Goal: Information Seeking & Learning: Learn about a topic

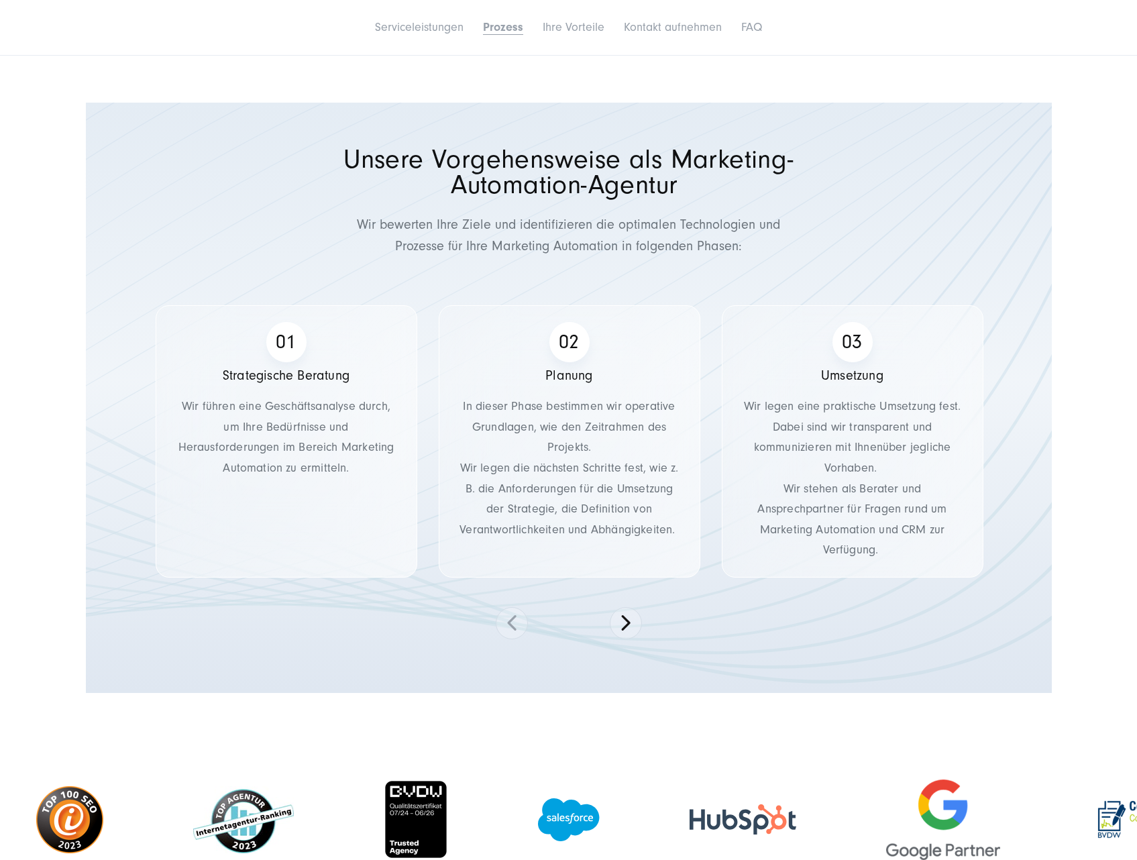
scroll to position [1946, 0]
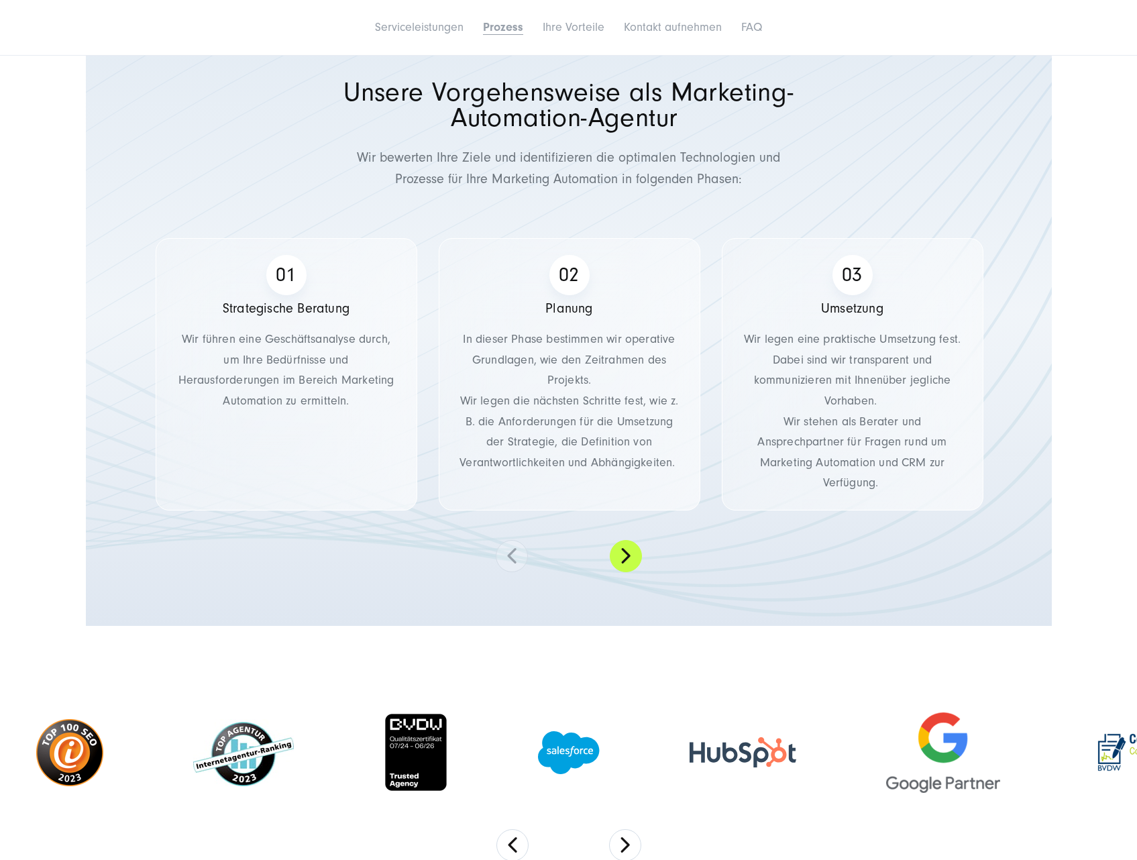
click at [625, 559] on button at bounding box center [626, 556] width 32 height 32
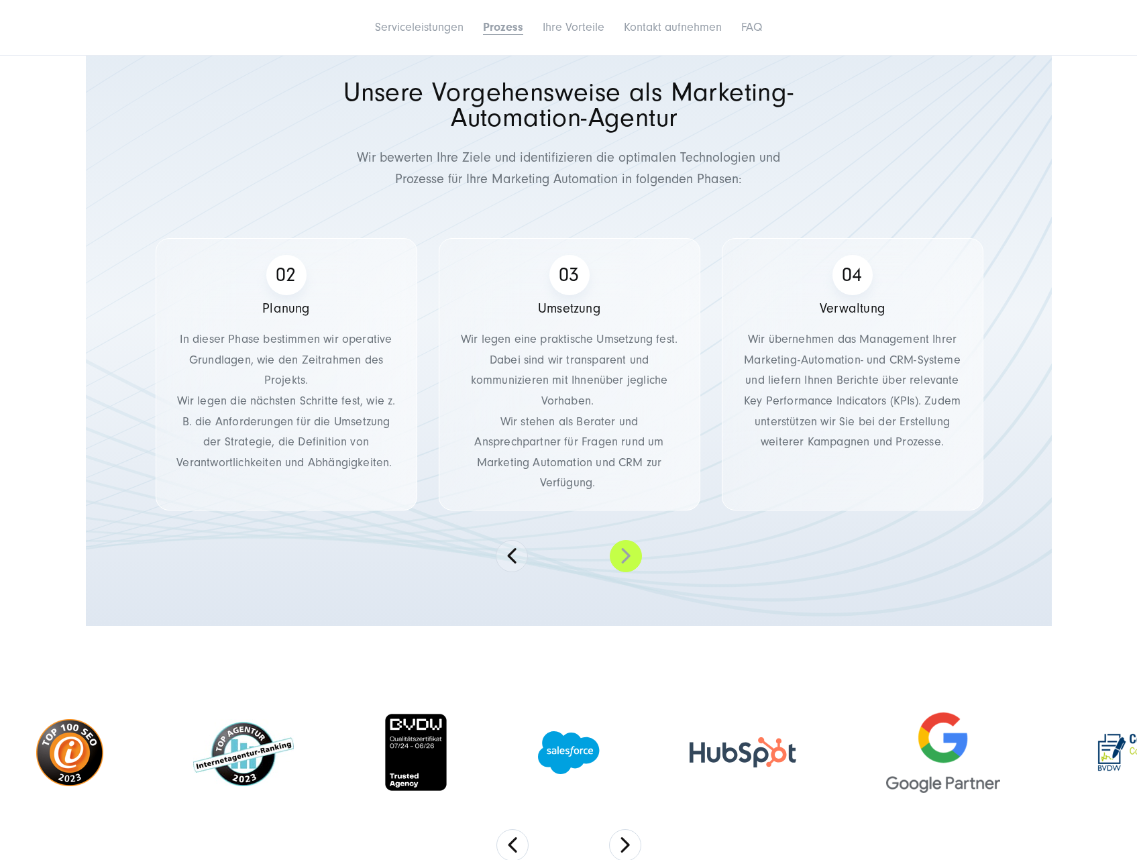
click at [625, 559] on button at bounding box center [626, 556] width 32 height 32
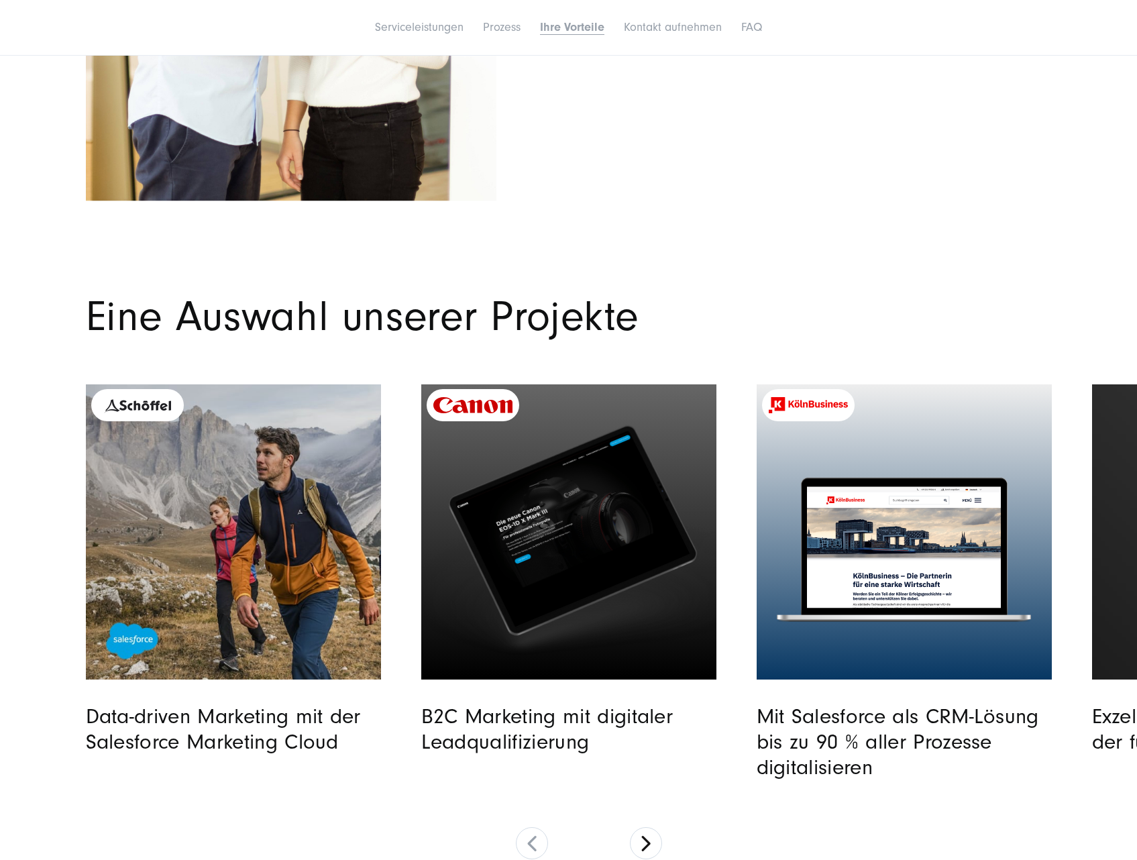
scroll to position [3892, 0]
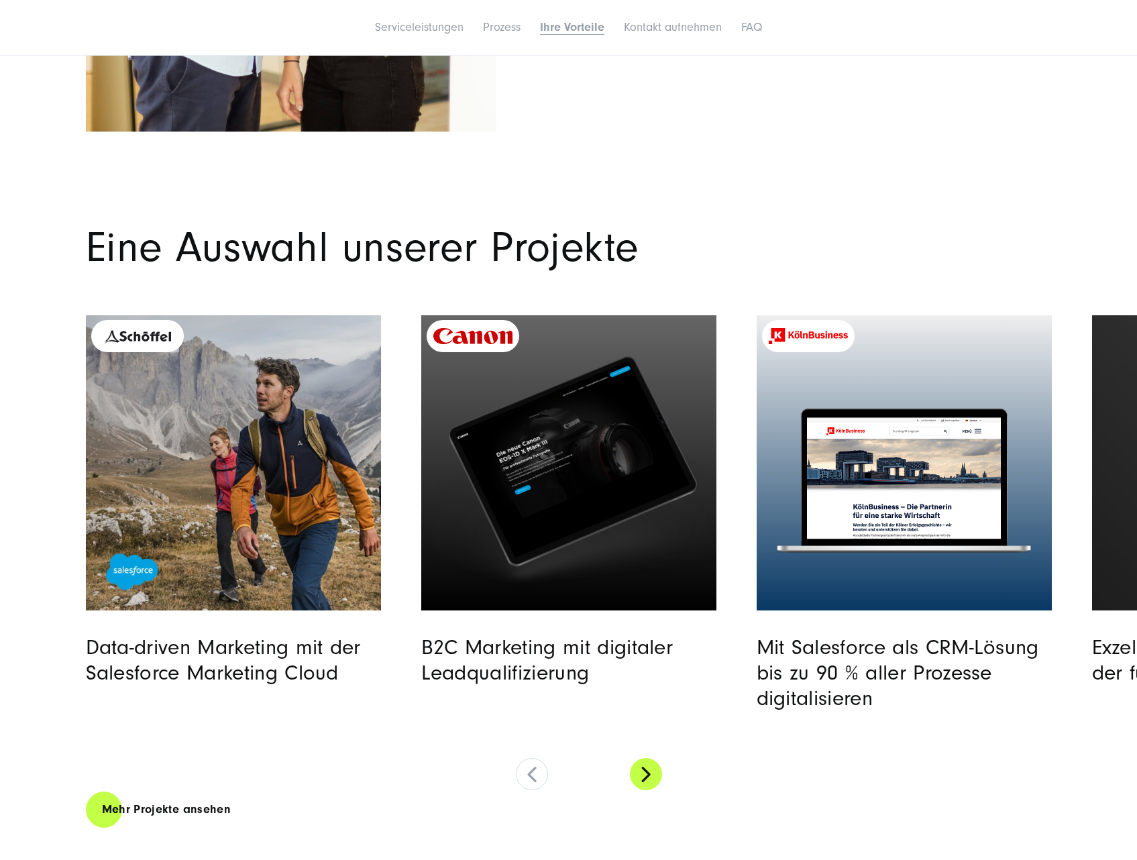
click at [637, 772] on button at bounding box center [646, 774] width 32 height 32
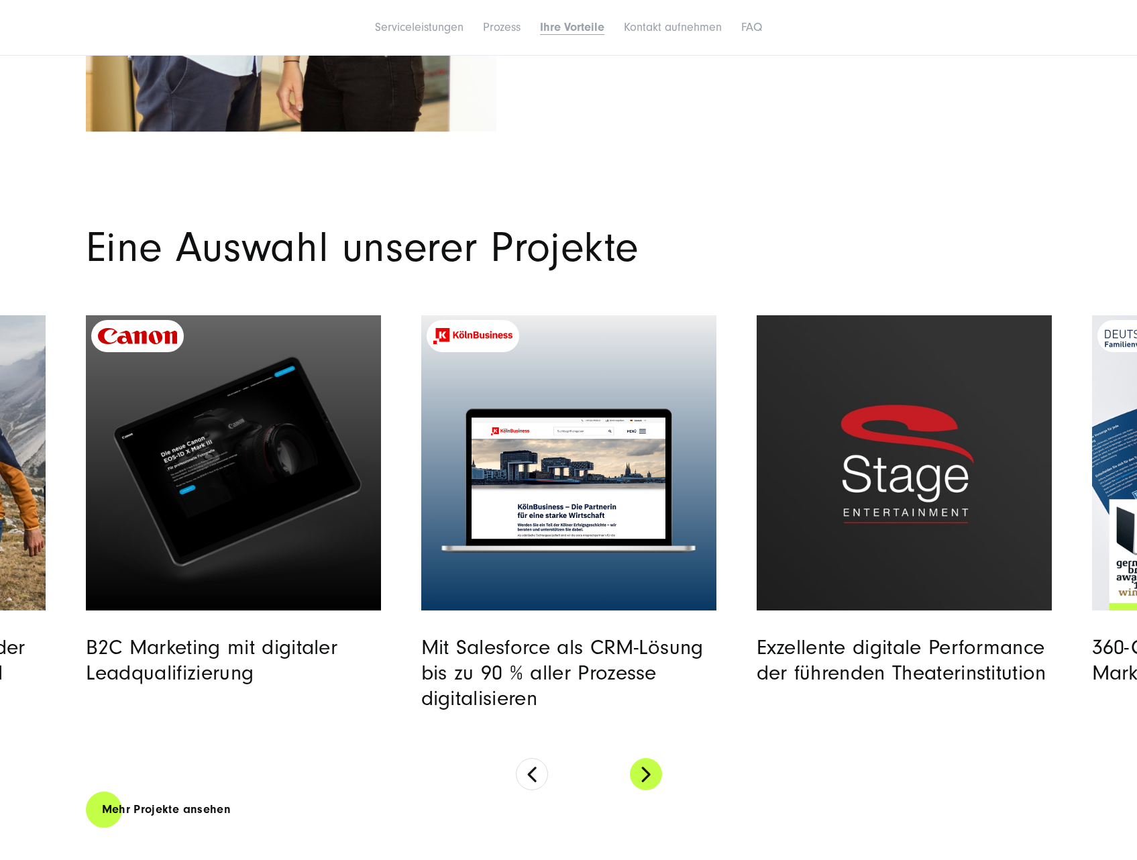
click at [637, 772] on button at bounding box center [646, 774] width 32 height 32
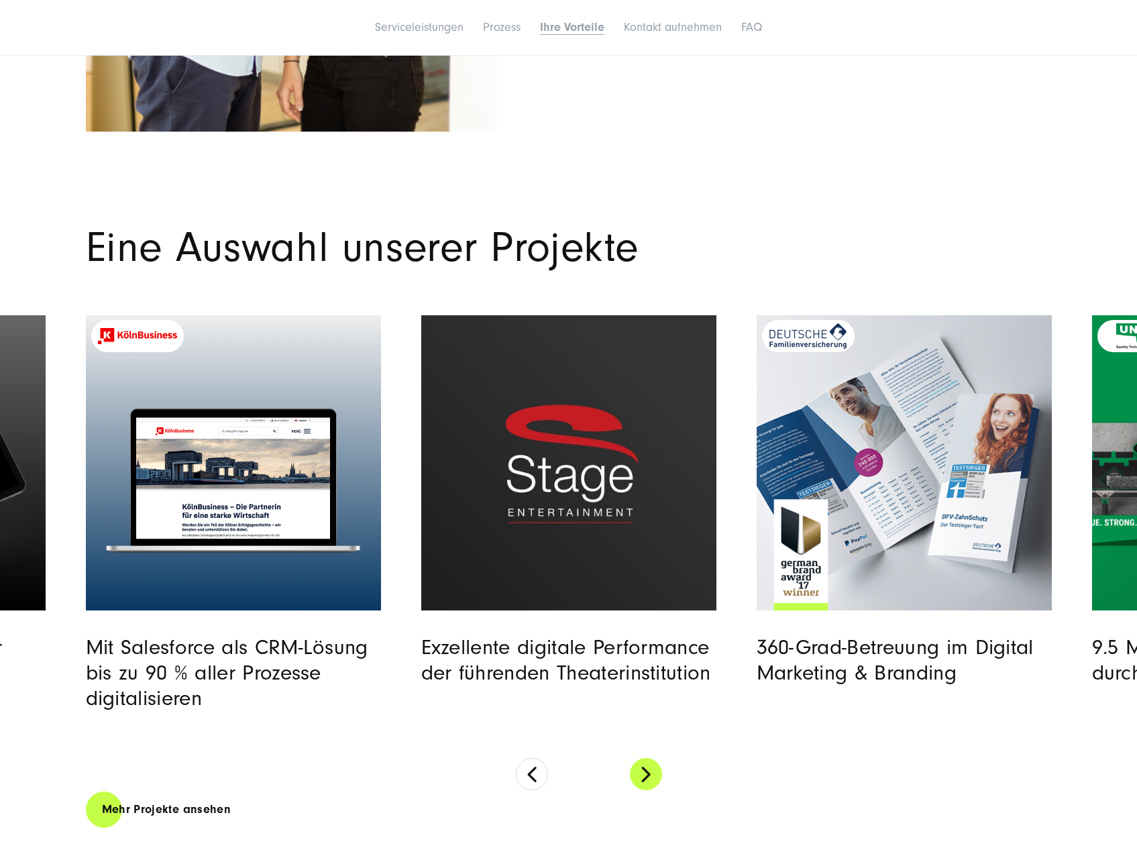
click at [637, 772] on button at bounding box center [646, 774] width 32 height 32
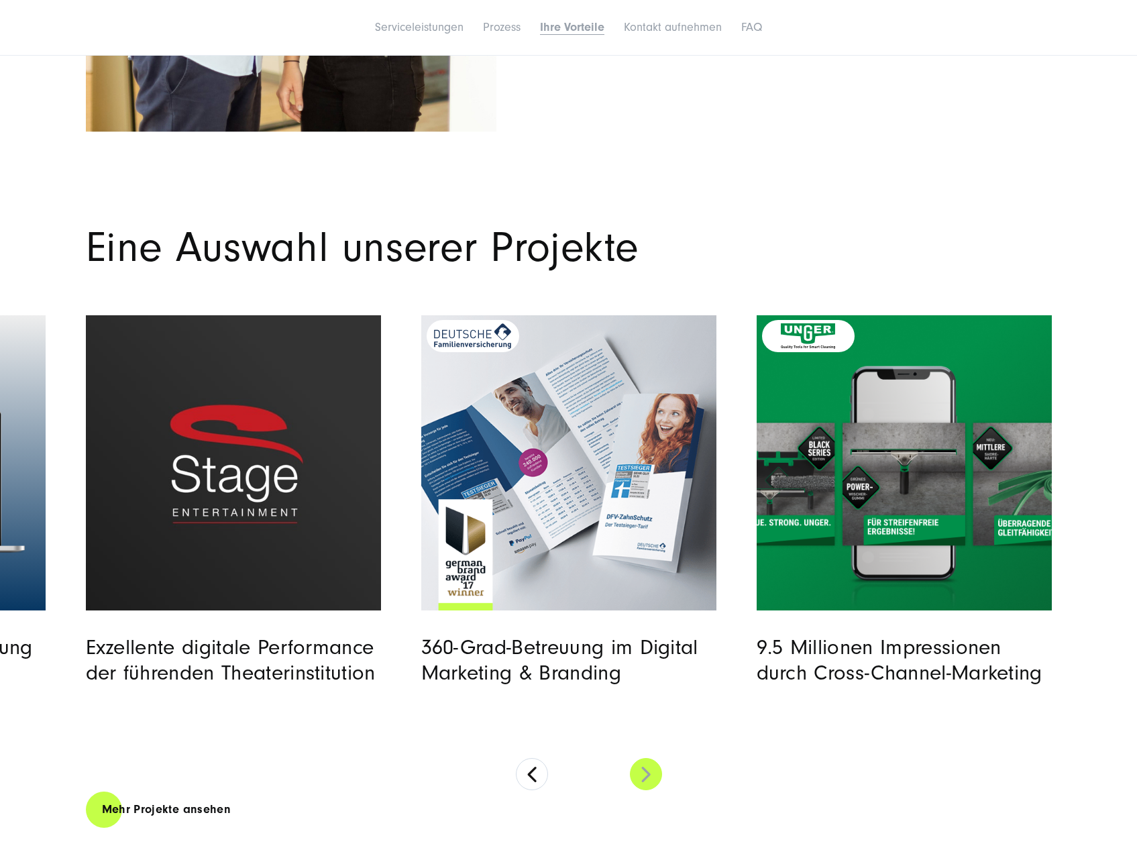
click at [637, 772] on button at bounding box center [646, 774] width 32 height 32
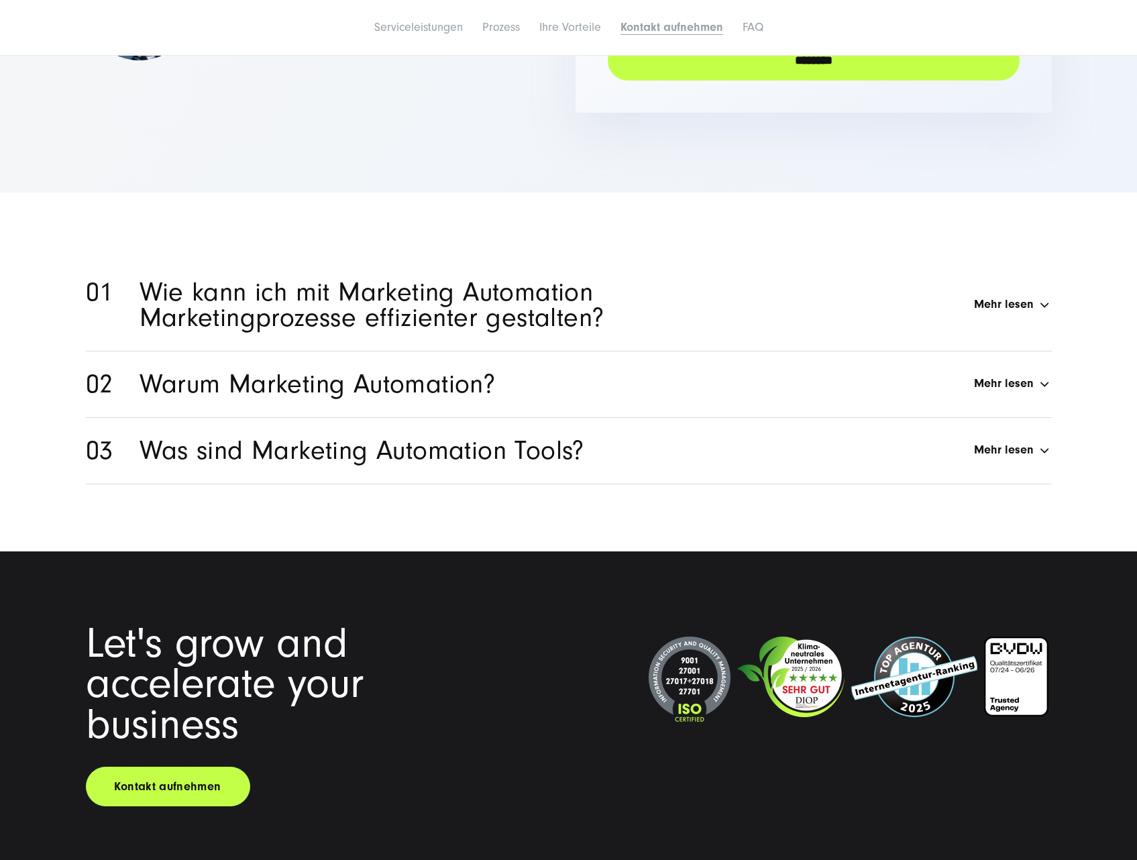
scroll to position [5636, 0]
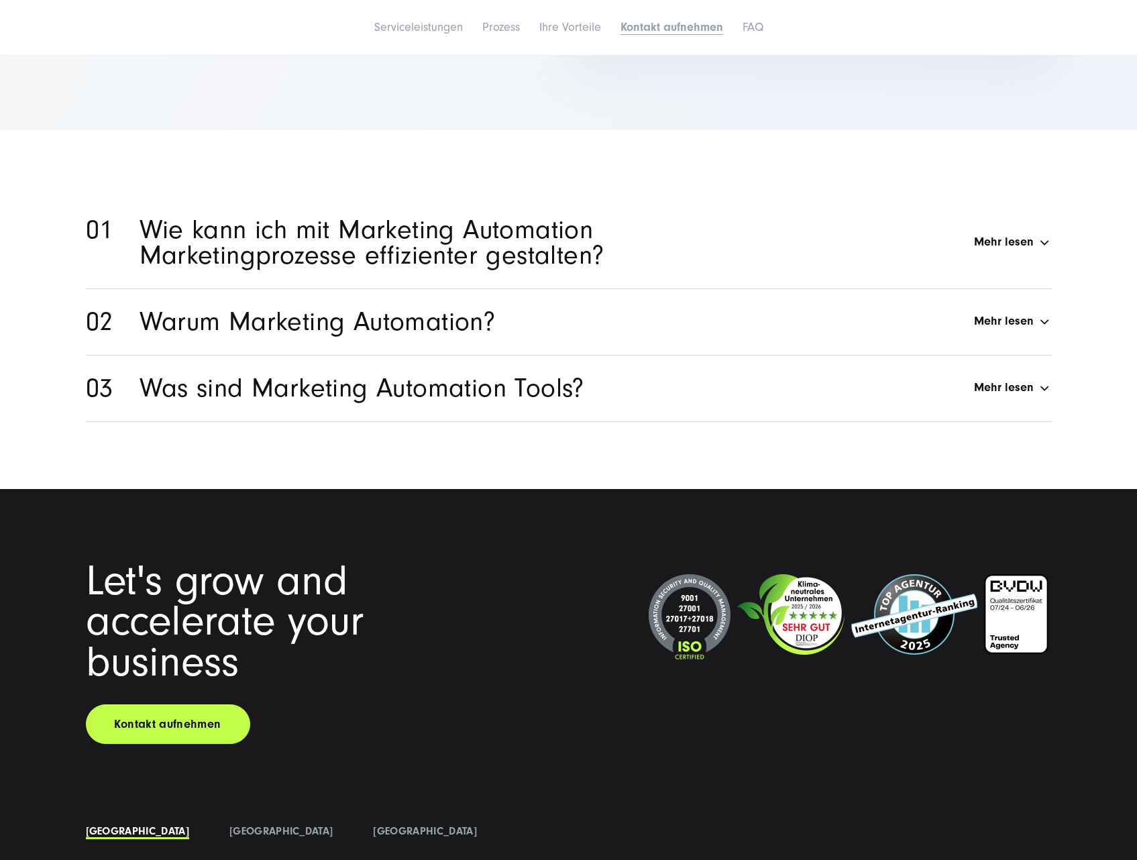
click at [1045, 248] on div "Wie kann ich mit Marketing Automation Marketingprozesse effizienter gestalten? …" at bounding box center [596, 242] width 913 height 51
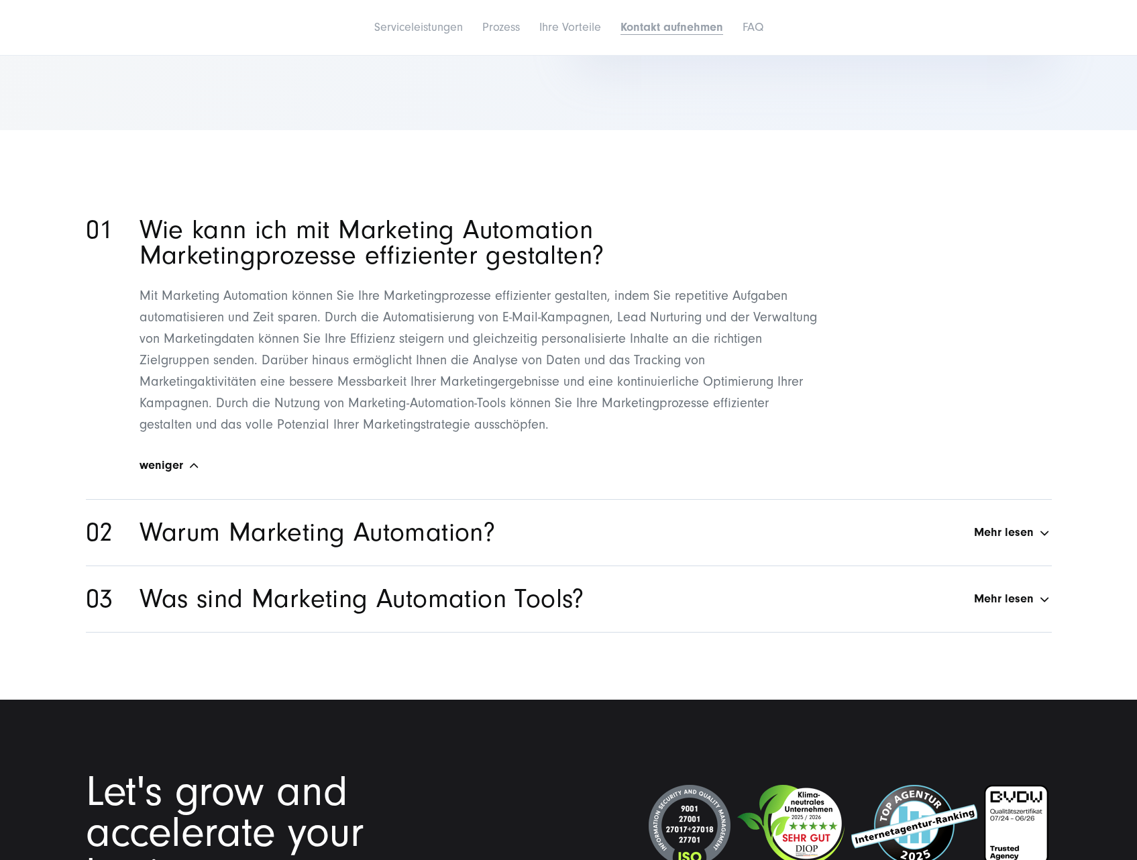
click at [1003, 534] on div "Warum Marketing Automation? Mehr lesen" at bounding box center [596, 532] width 913 height 25
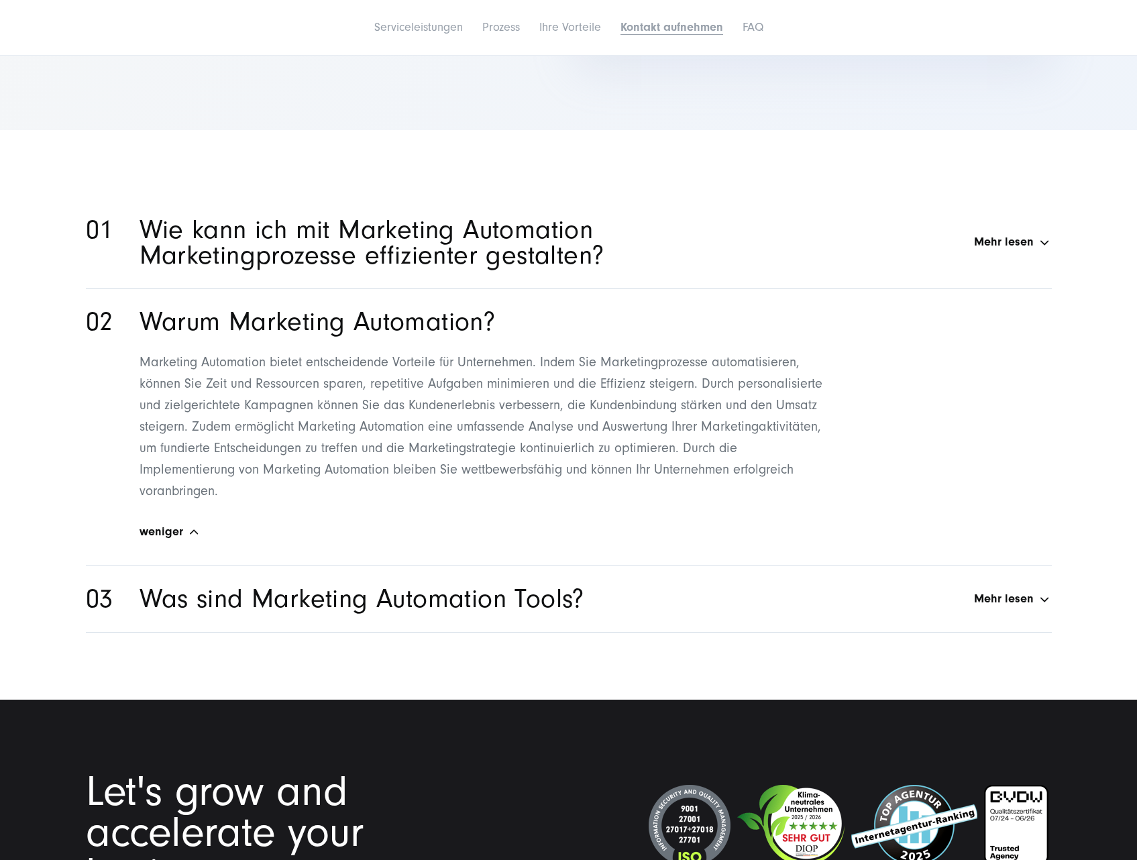
click at [994, 599] on div "Was sind Marketing Automation Tools? Mehr lesen" at bounding box center [596, 598] width 913 height 25
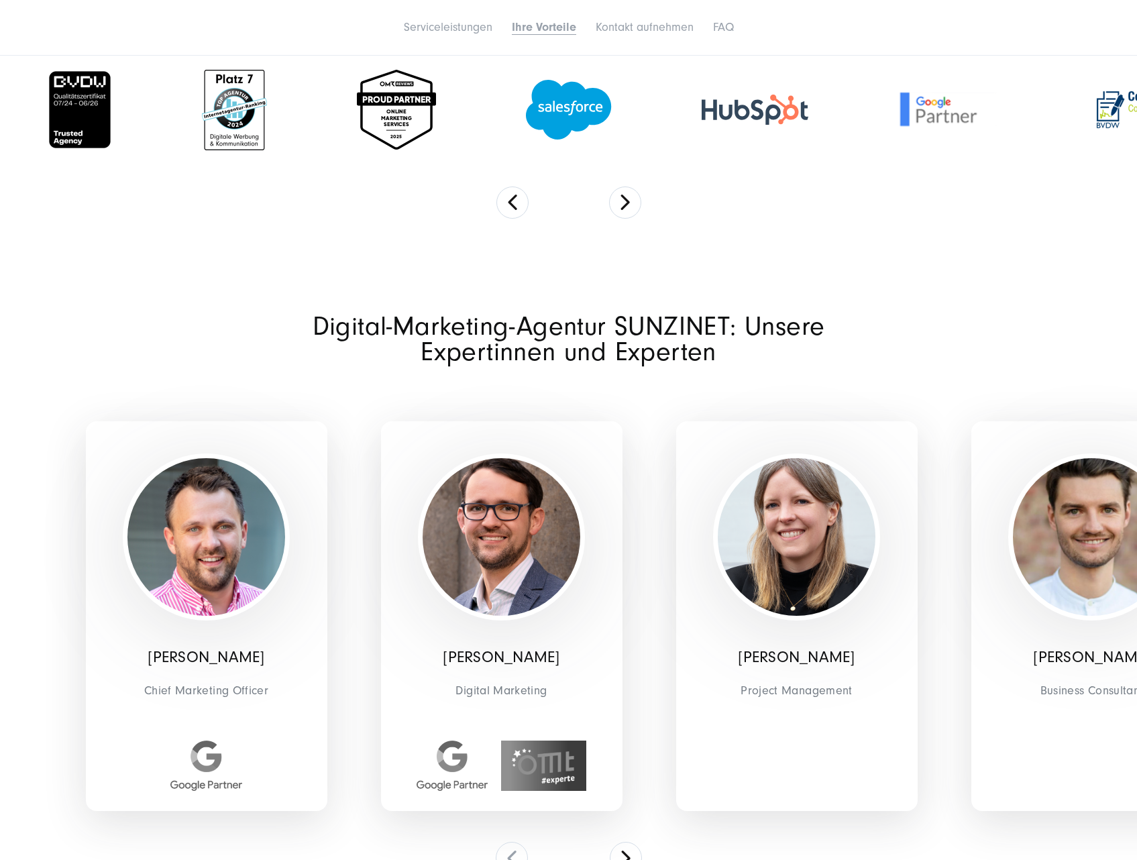
scroll to position [3892, 0]
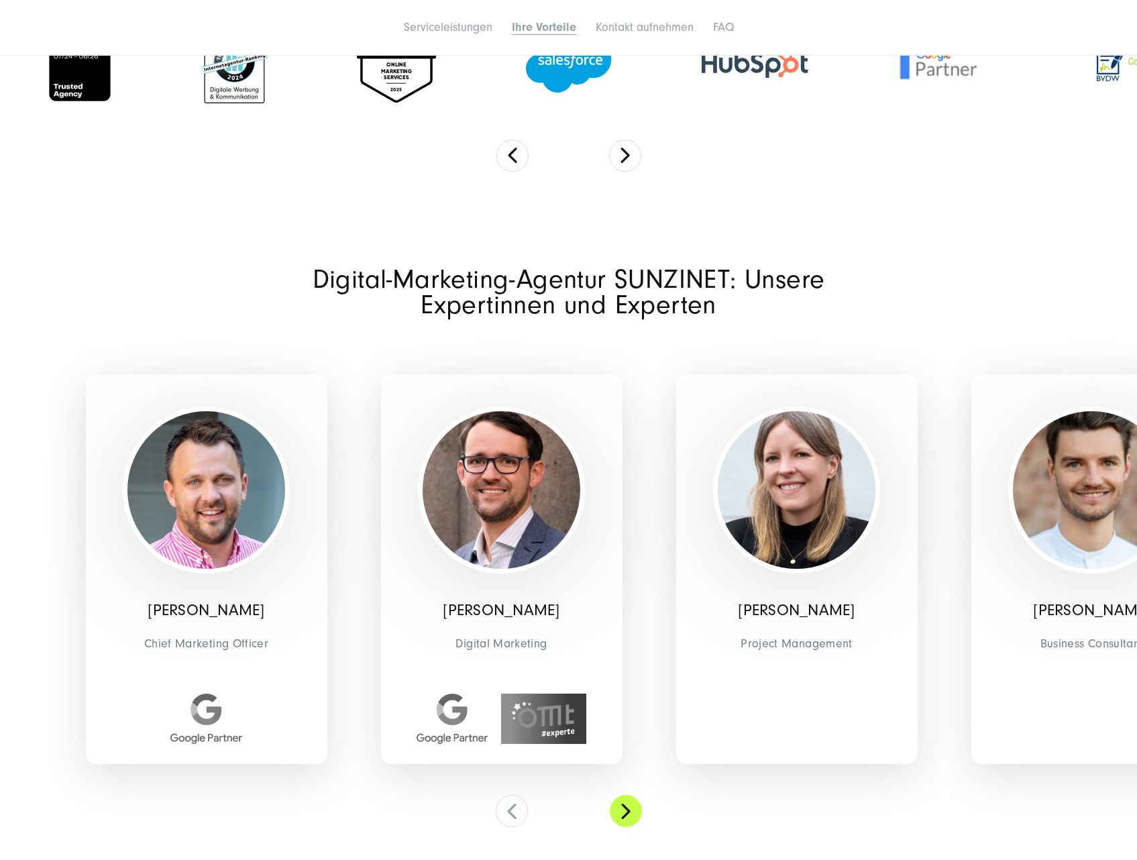
click at [616, 795] on button at bounding box center [626, 811] width 32 height 32
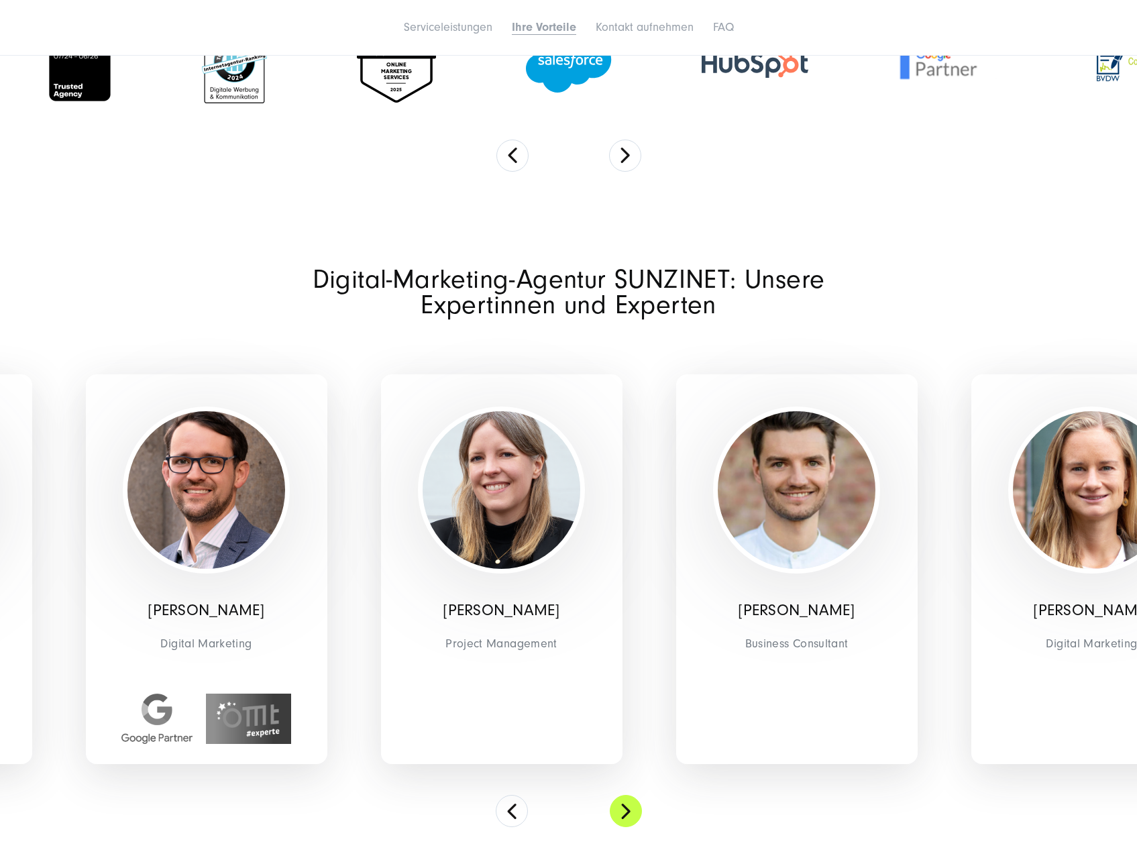
click at [616, 795] on button at bounding box center [626, 811] width 32 height 32
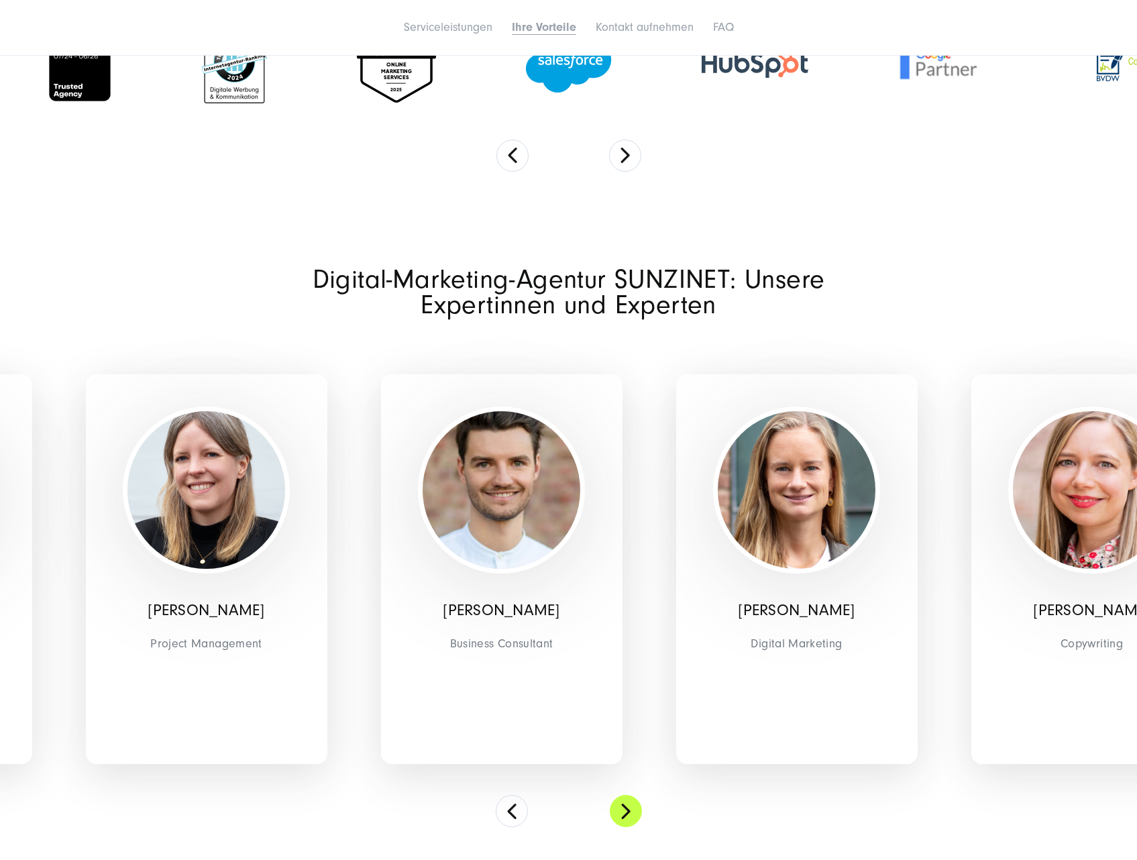
click at [616, 795] on button at bounding box center [626, 811] width 32 height 32
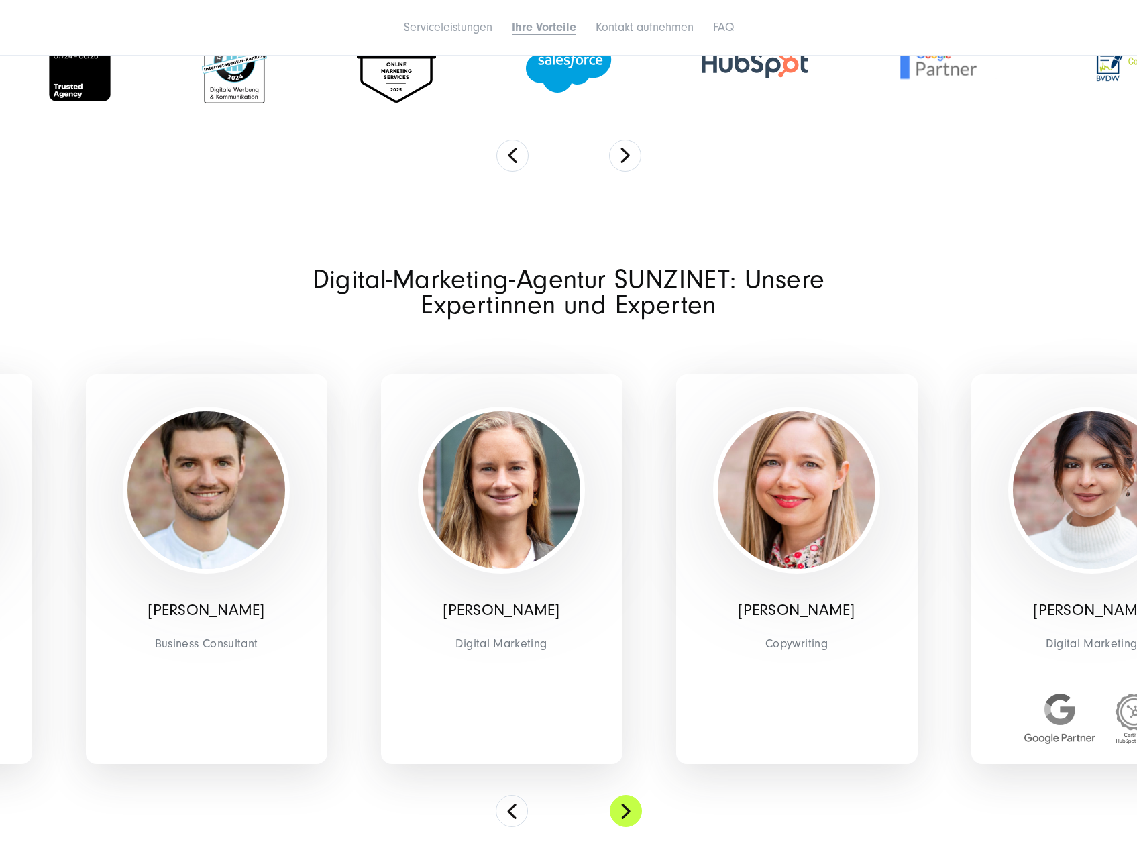
click at [616, 795] on button at bounding box center [626, 811] width 32 height 32
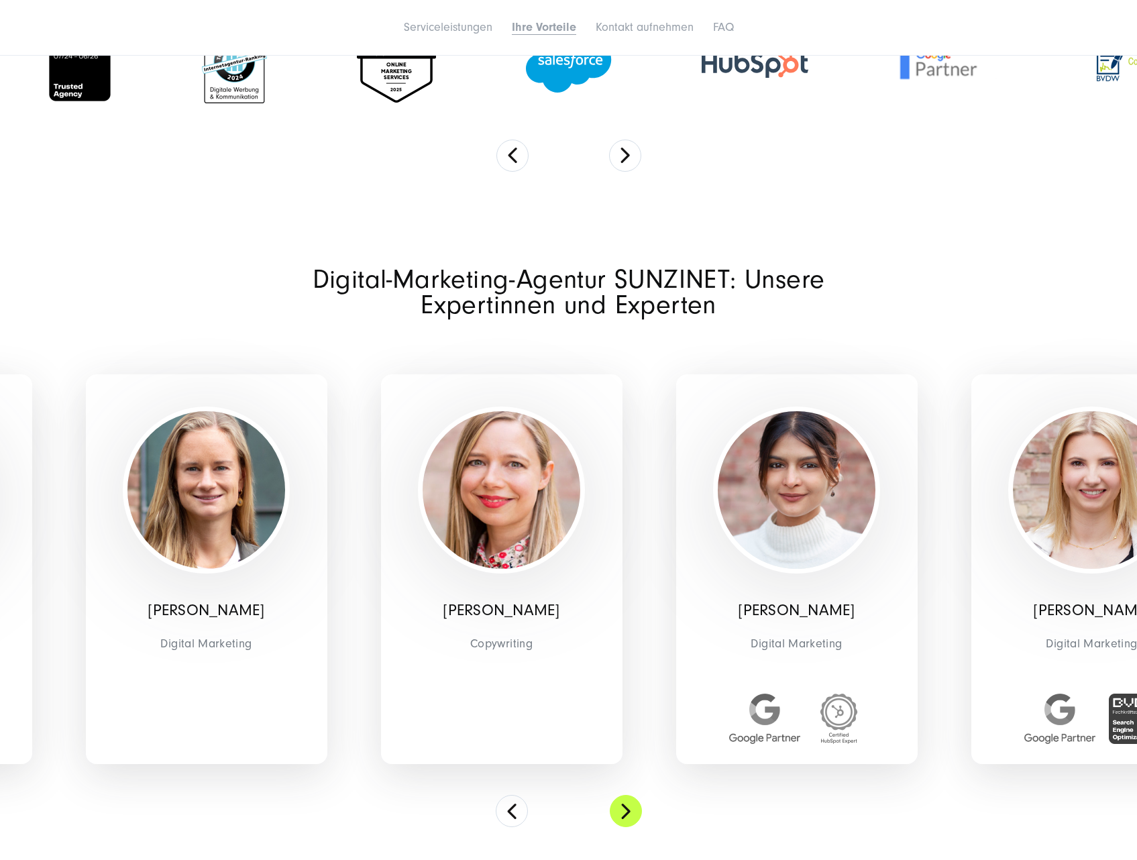
click at [616, 795] on button at bounding box center [626, 811] width 32 height 32
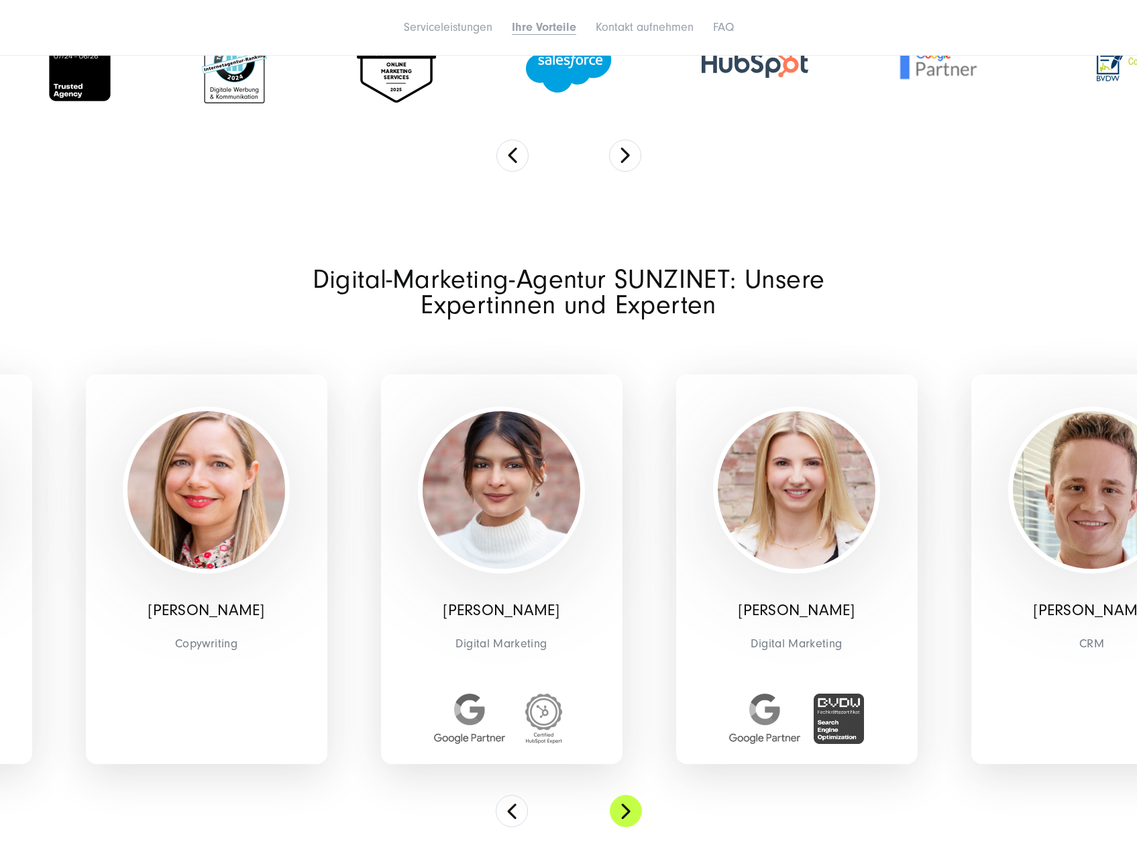
click at [616, 795] on button at bounding box center [626, 811] width 32 height 32
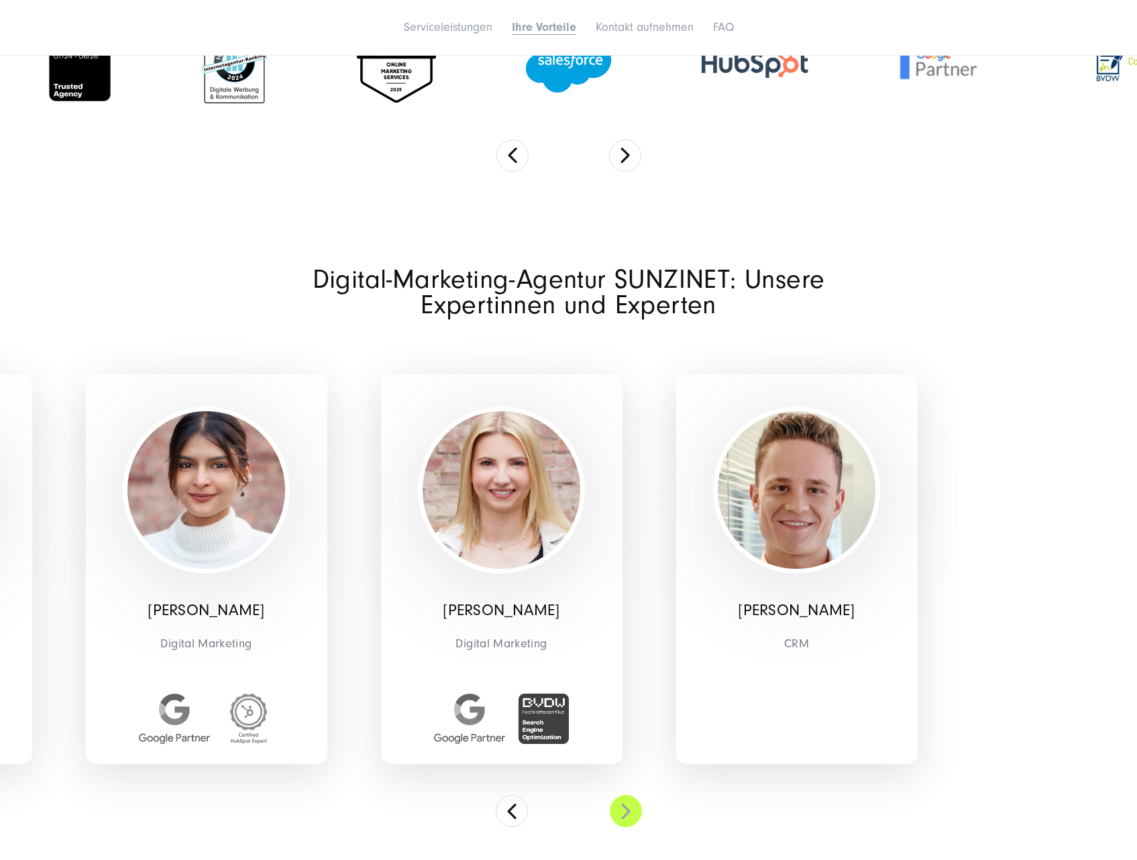
click at [616, 795] on button at bounding box center [626, 811] width 32 height 32
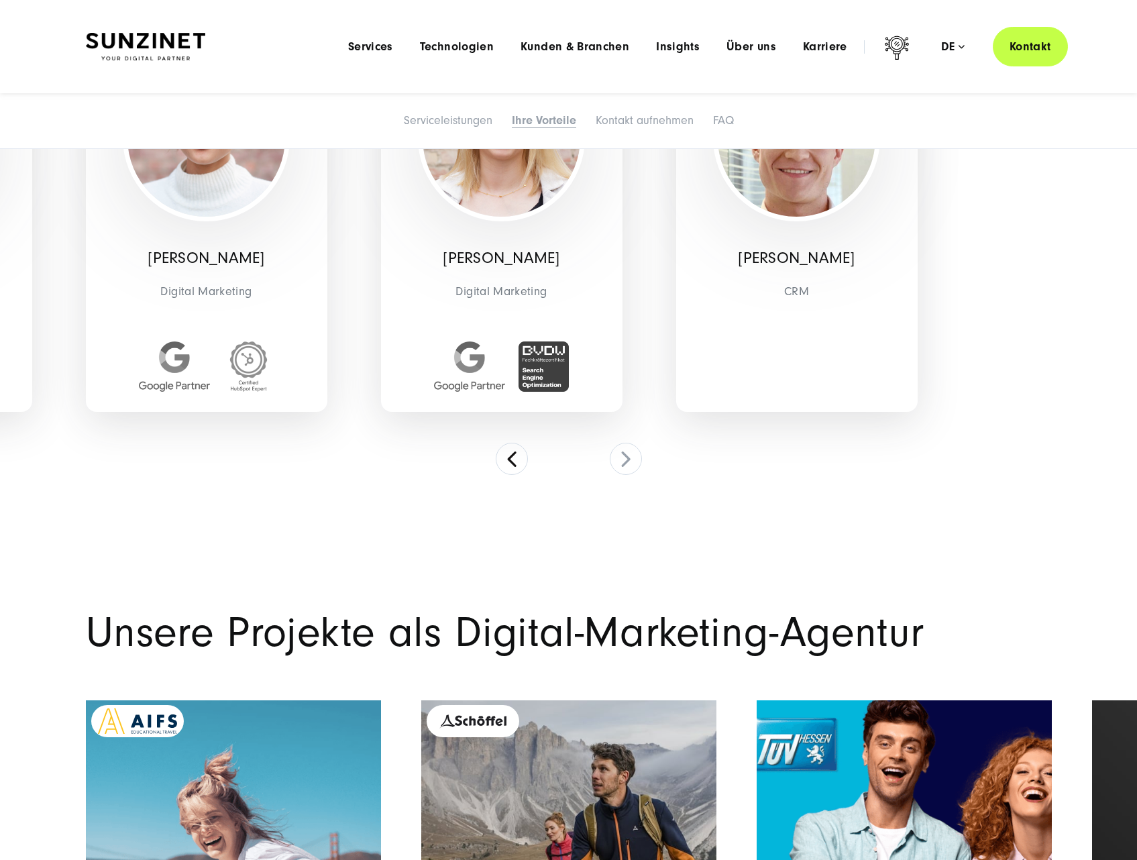
scroll to position [4093, 0]
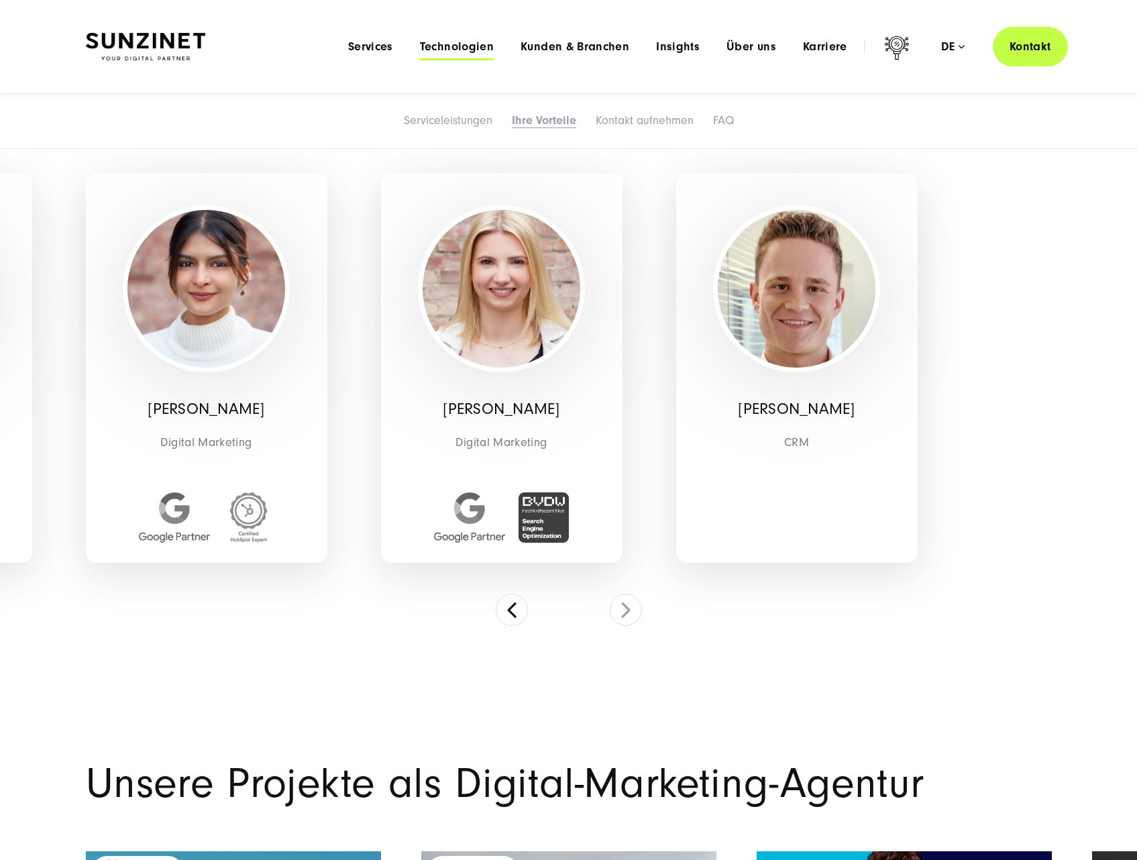
click at [434, 48] on span "Technologien" at bounding box center [457, 46] width 74 height 13
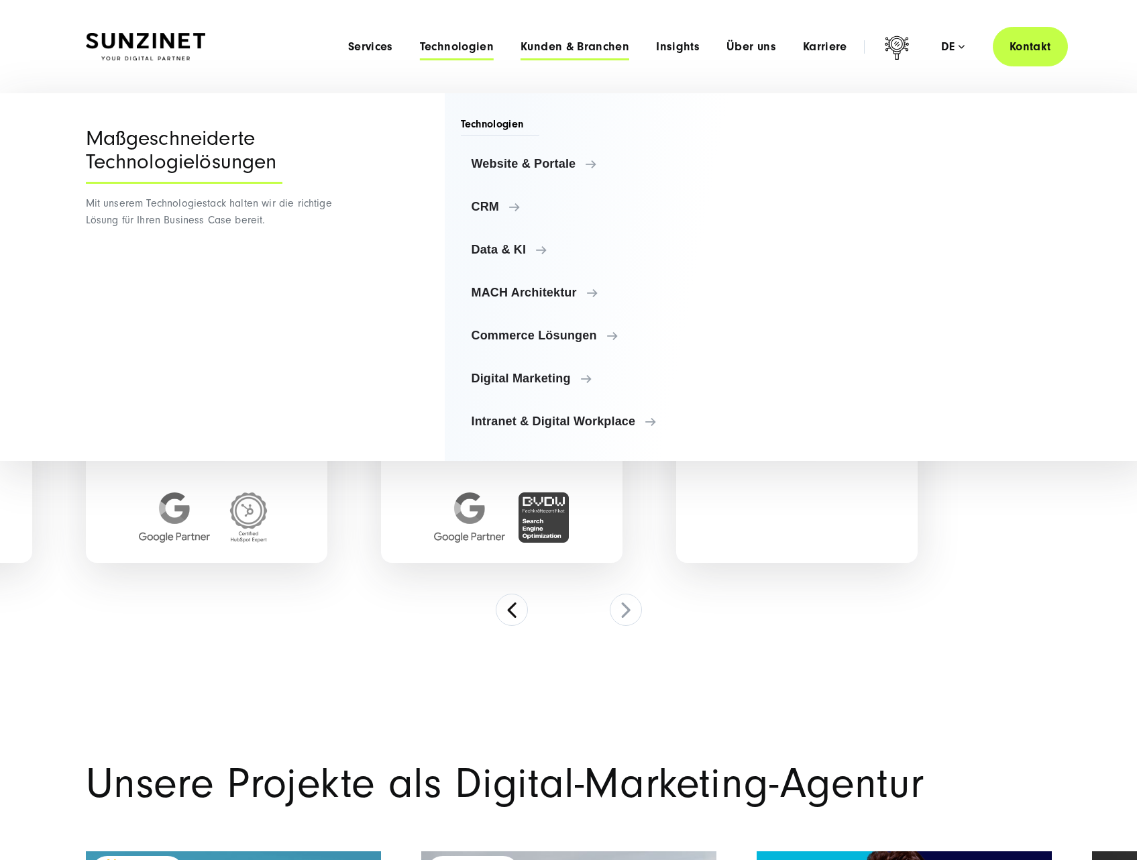
click at [556, 47] on span "Kunden & Branchen" at bounding box center [575, 46] width 109 height 13
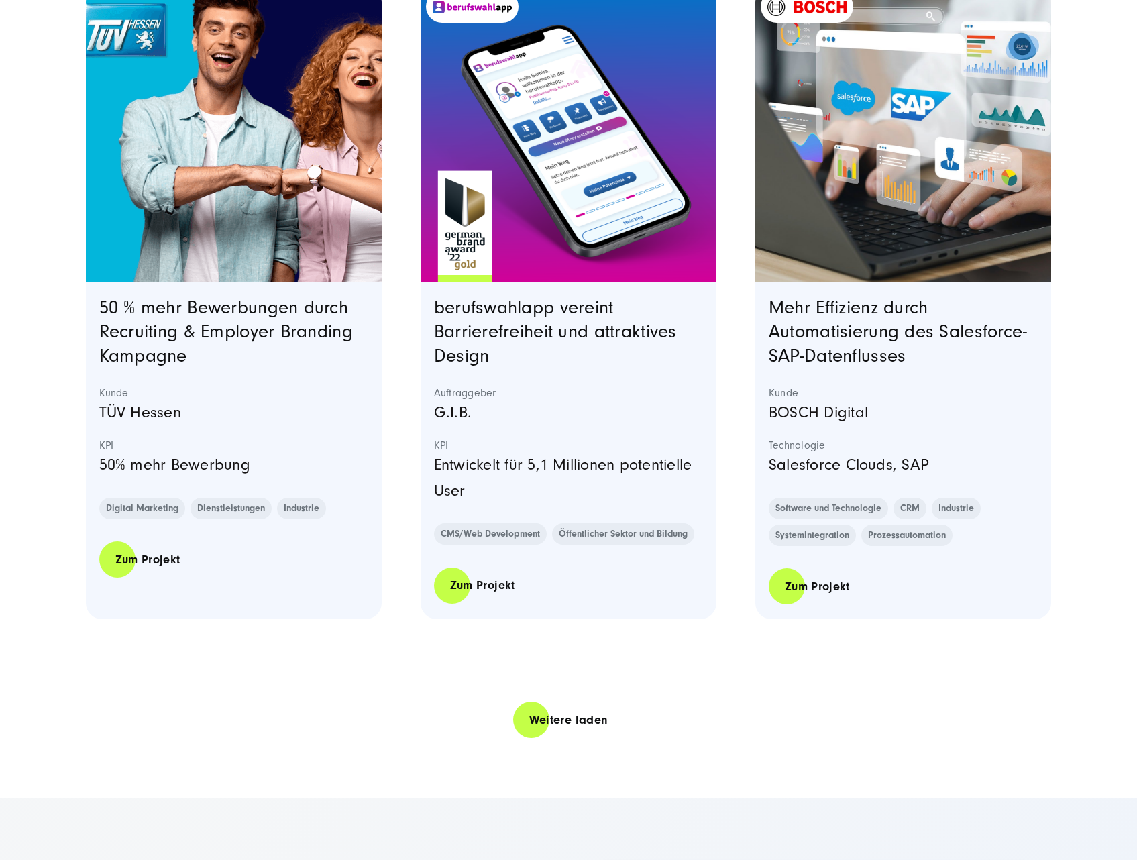
scroll to position [2483, 0]
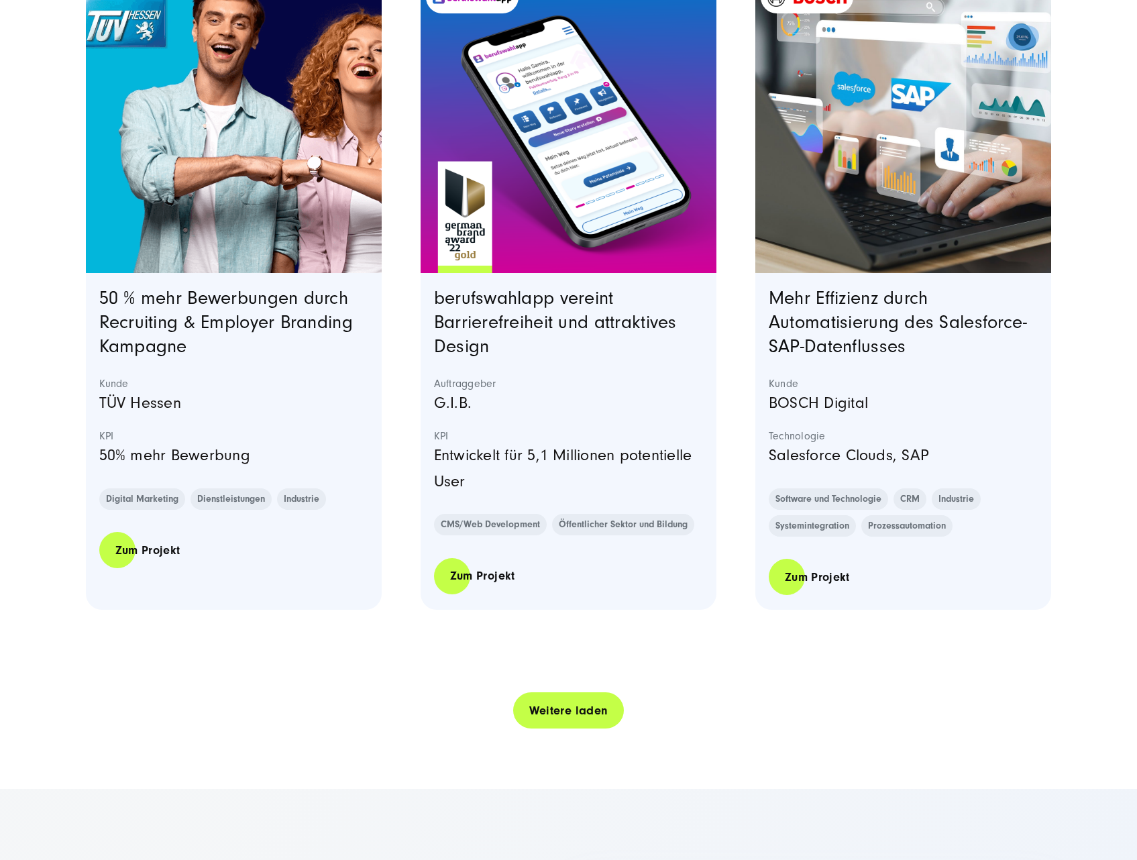
click at [588, 721] on link "Weitere laden" at bounding box center [568, 711] width 111 height 38
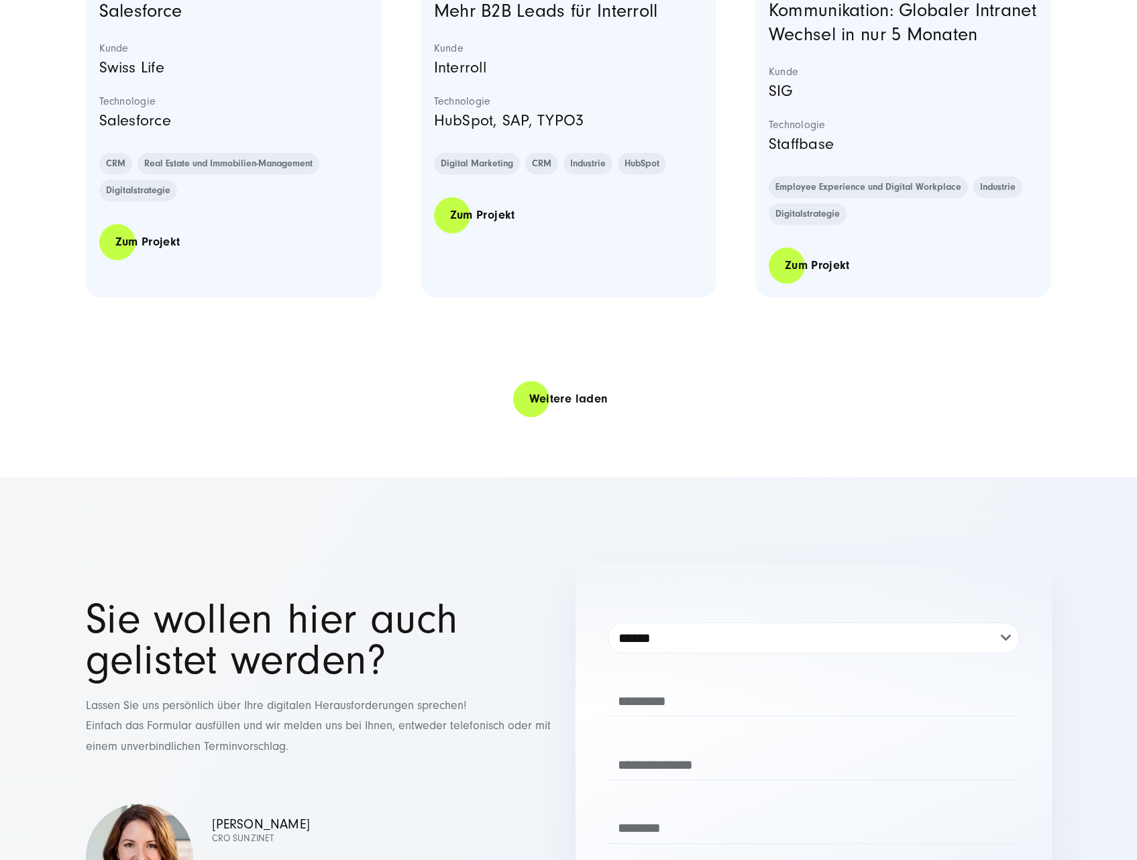
scroll to position [5502, 0]
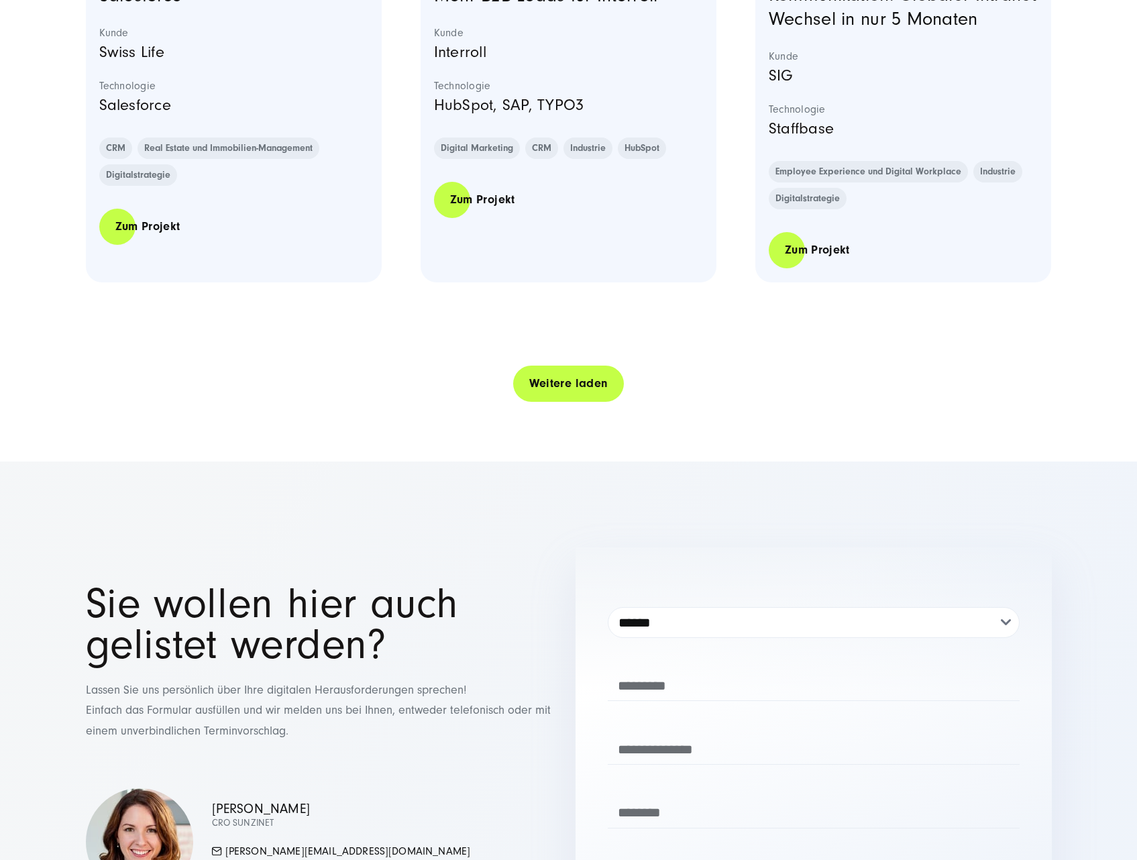
click at [554, 403] on link "Weitere laden" at bounding box center [568, 383] width 111 height 38
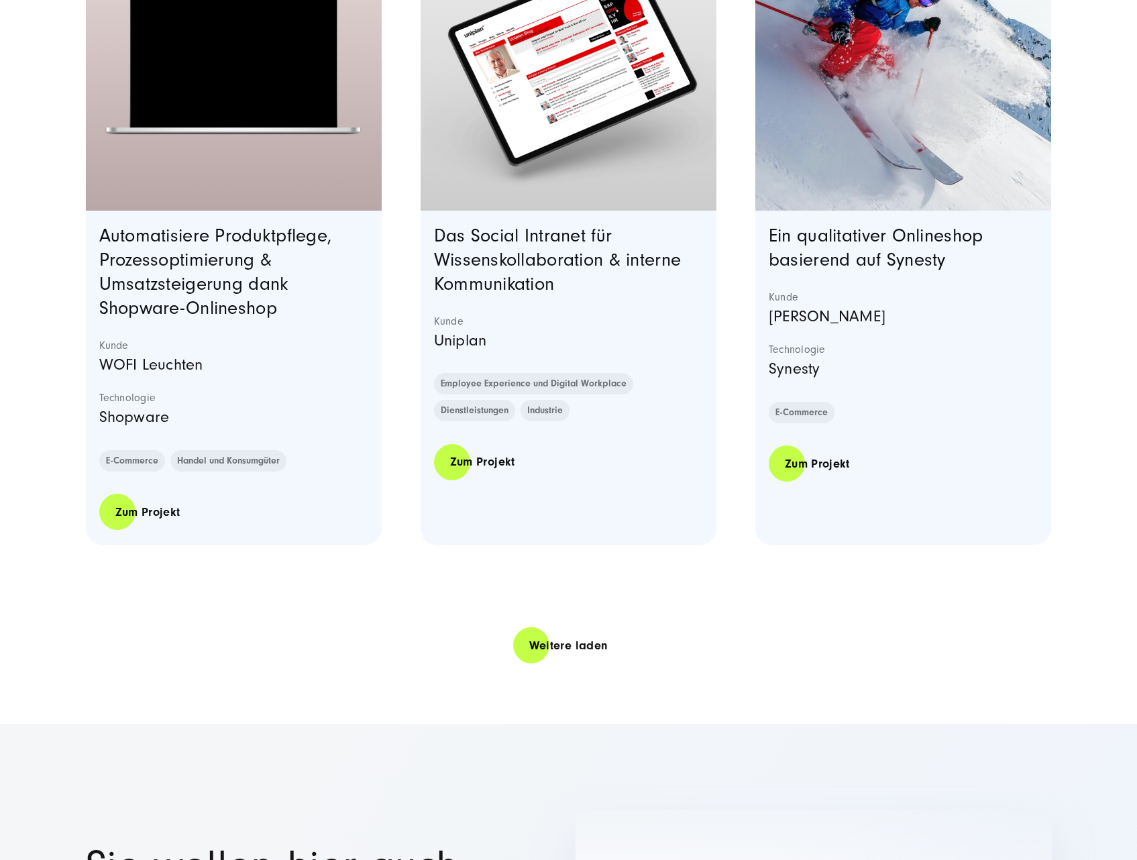
scroll to position [7984, 0]
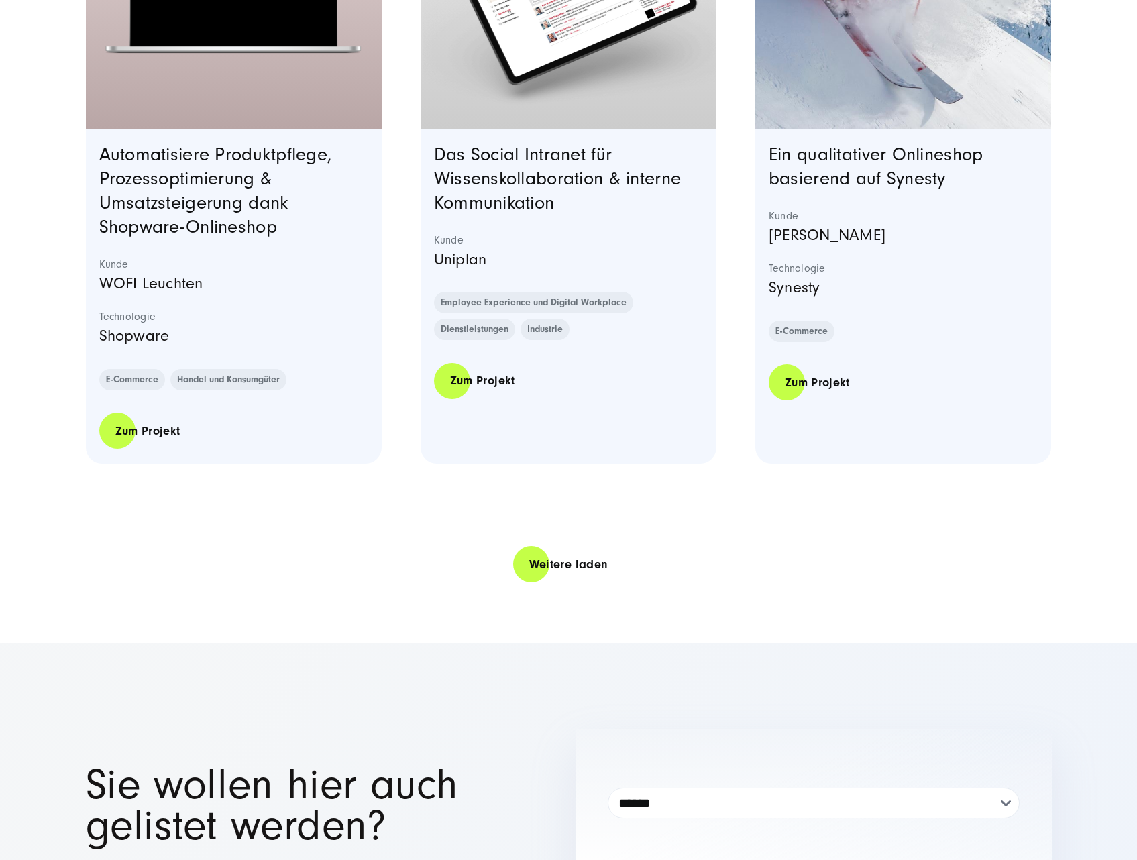
click at [557, 584] on link "Weitere laden" at bounding box center [568, 564] width 111 height 38
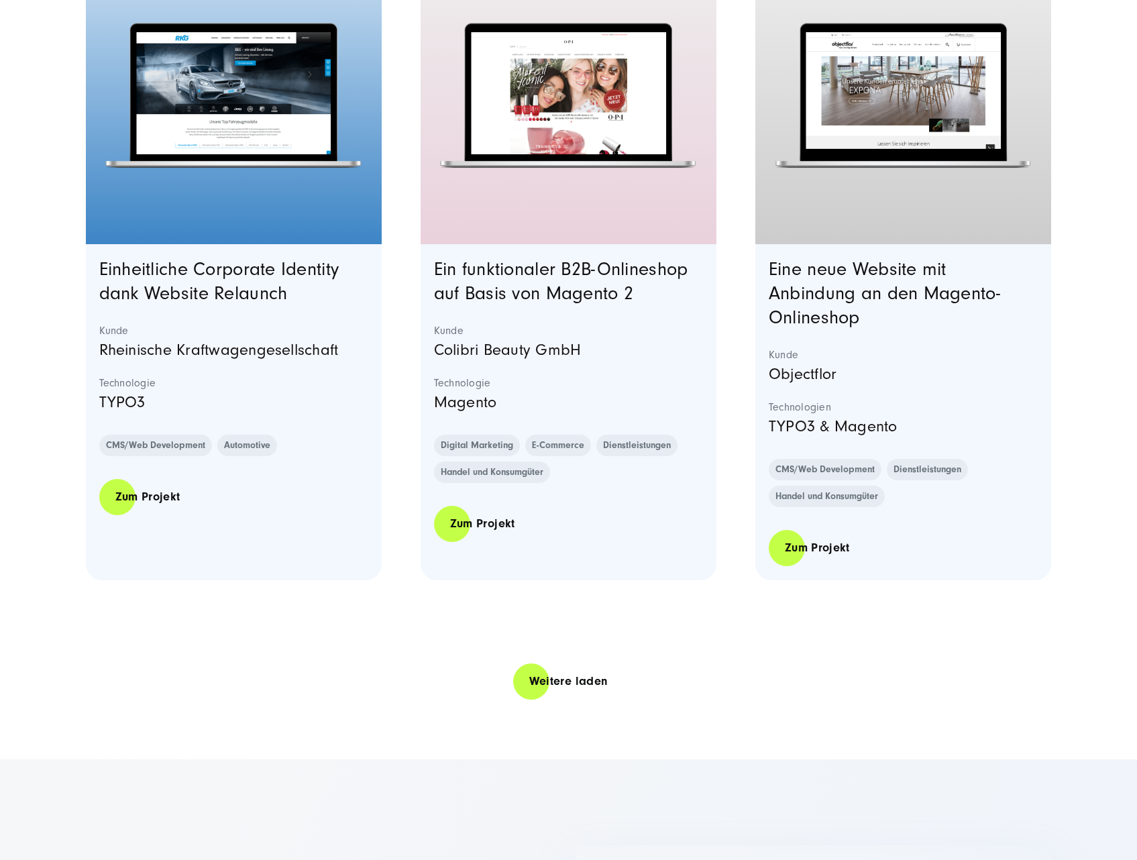
scroll to position [10534, 0]
click at [585, 700] on link "Weitere laden" at bounding box center [568, 681] width 111 height 38
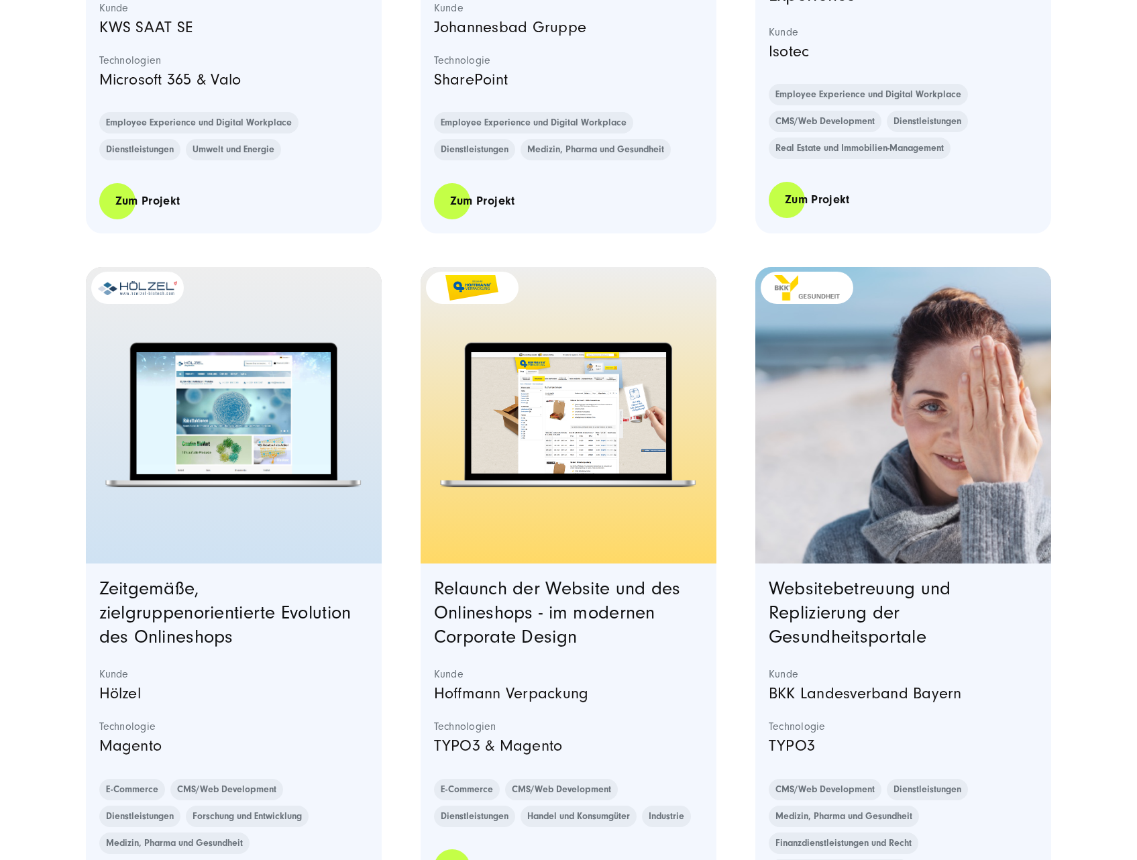
scroll to position [12346, 0]
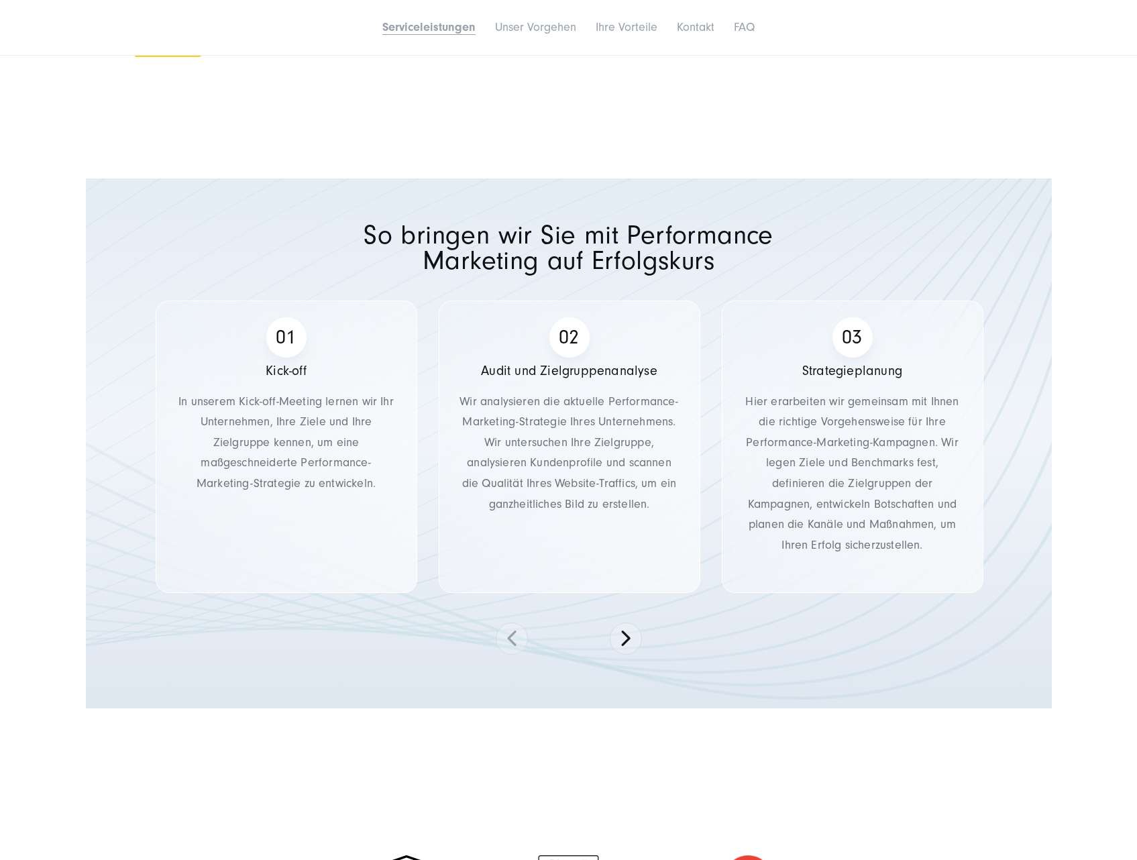
scroll to position [1543, 0]
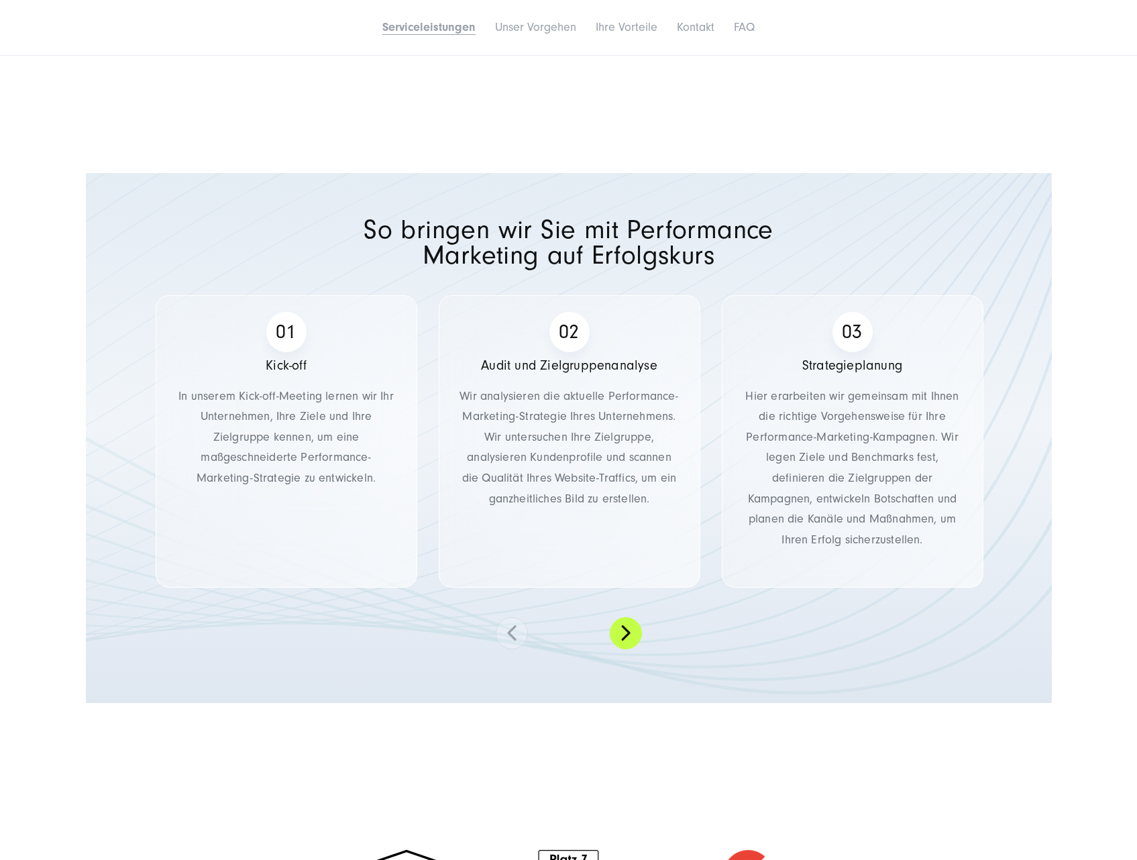
click at [623, 618] on button at bounding box center [626, 633] width 32 height 32
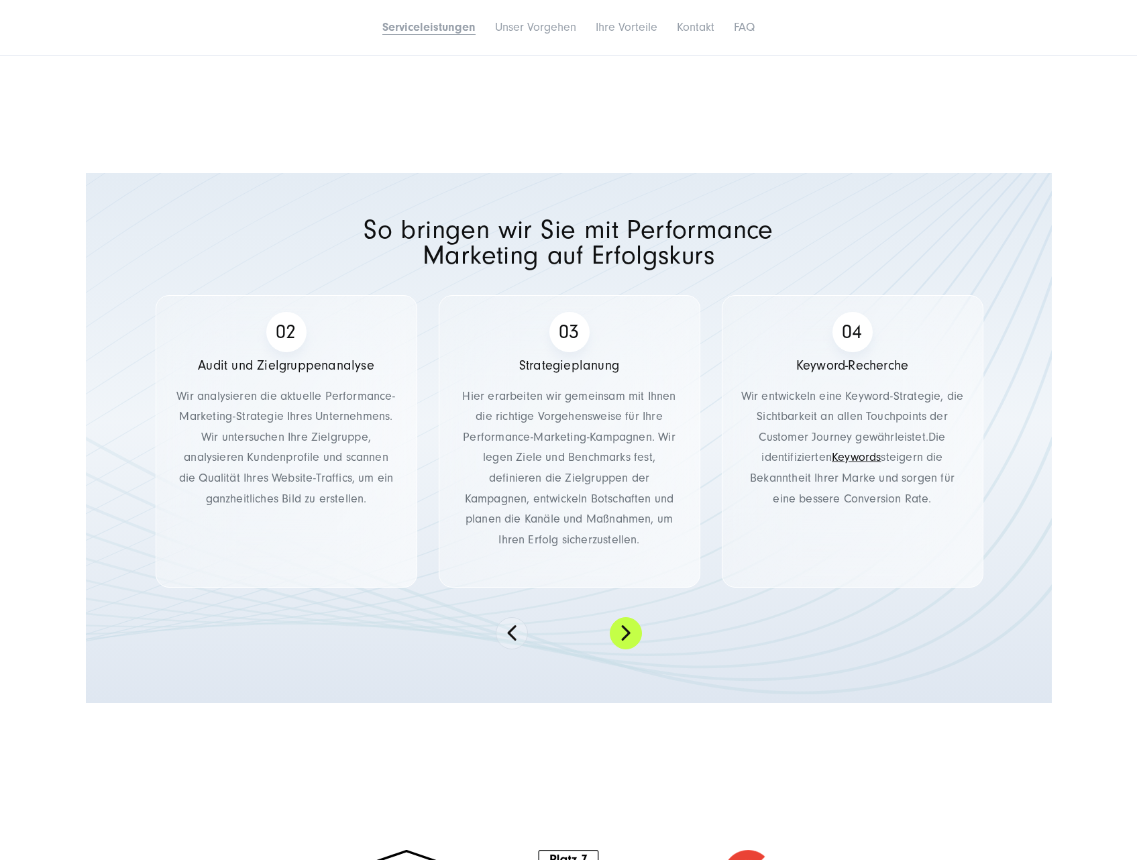
click at [623, 618] on button at bounding box center [626, 633] width 32 height 32
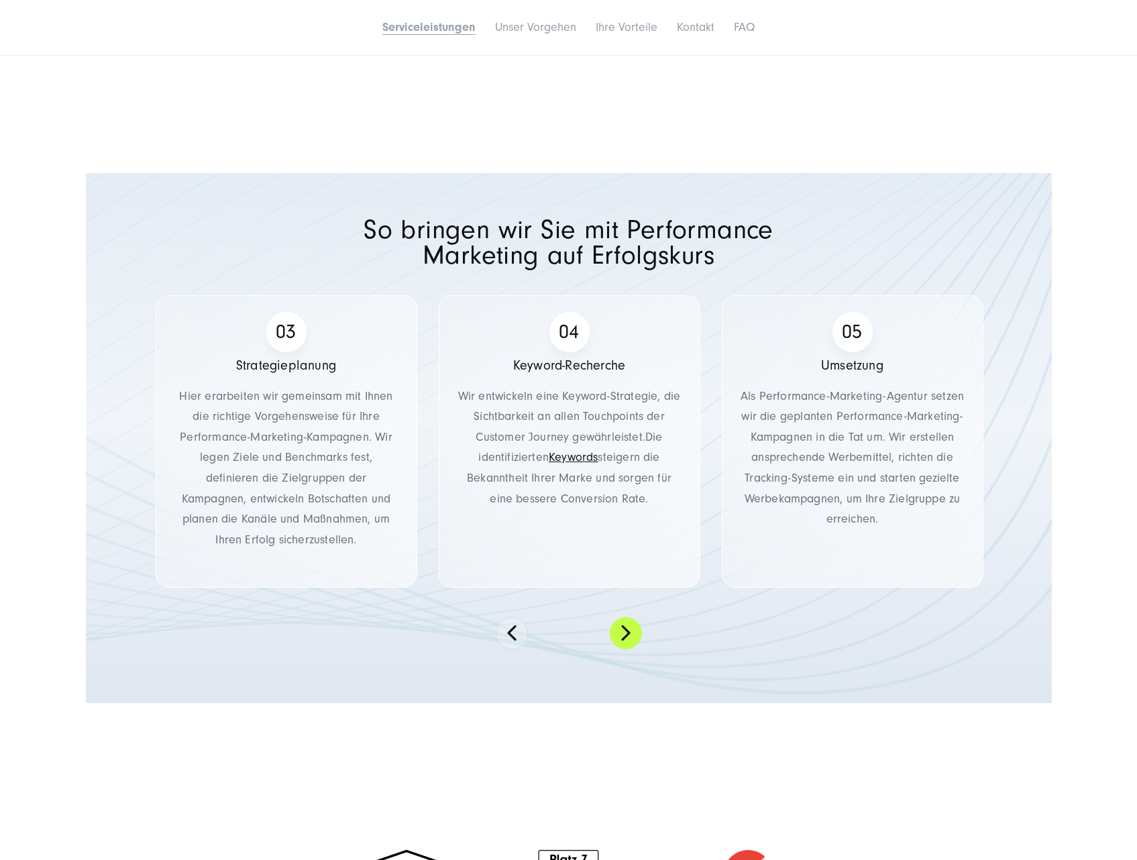
click at [623, 618] on button at bounding box center [626, 633] width 32 height 32
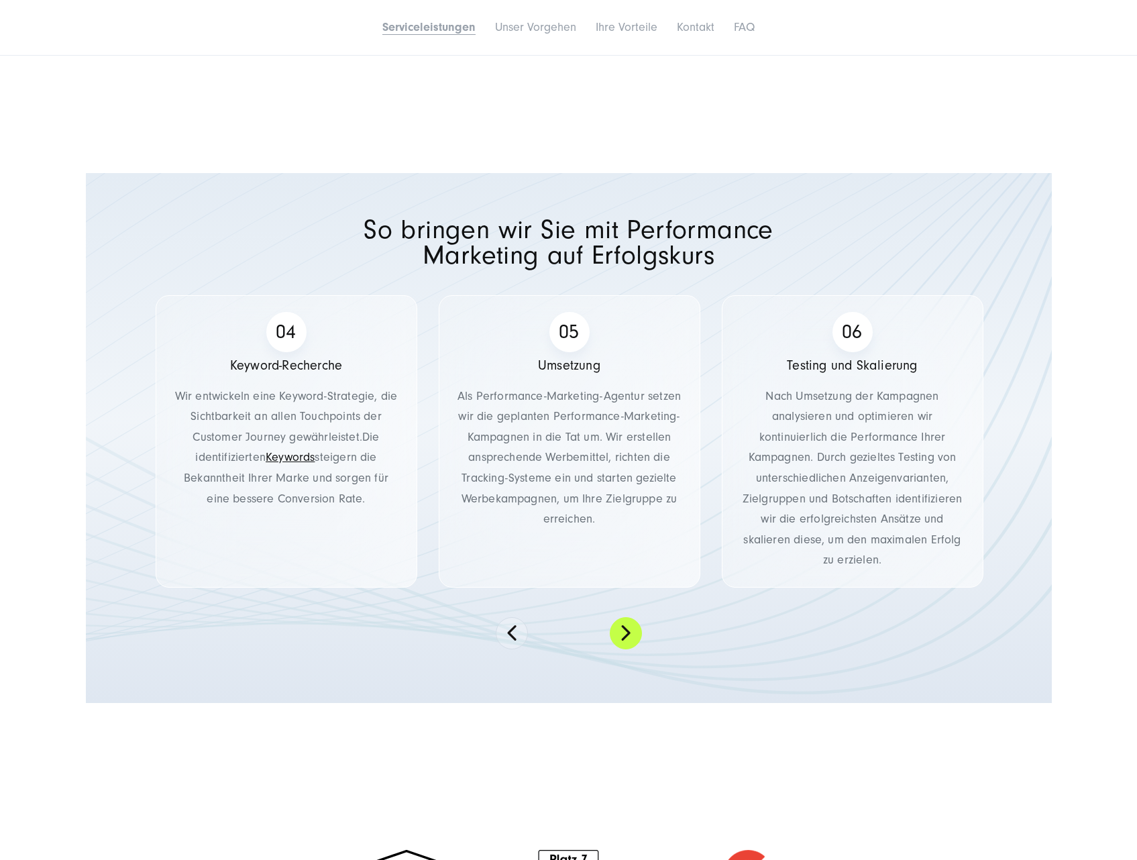
click at [623, 618] on button at bounding box center [626, 633] width 32 height 32
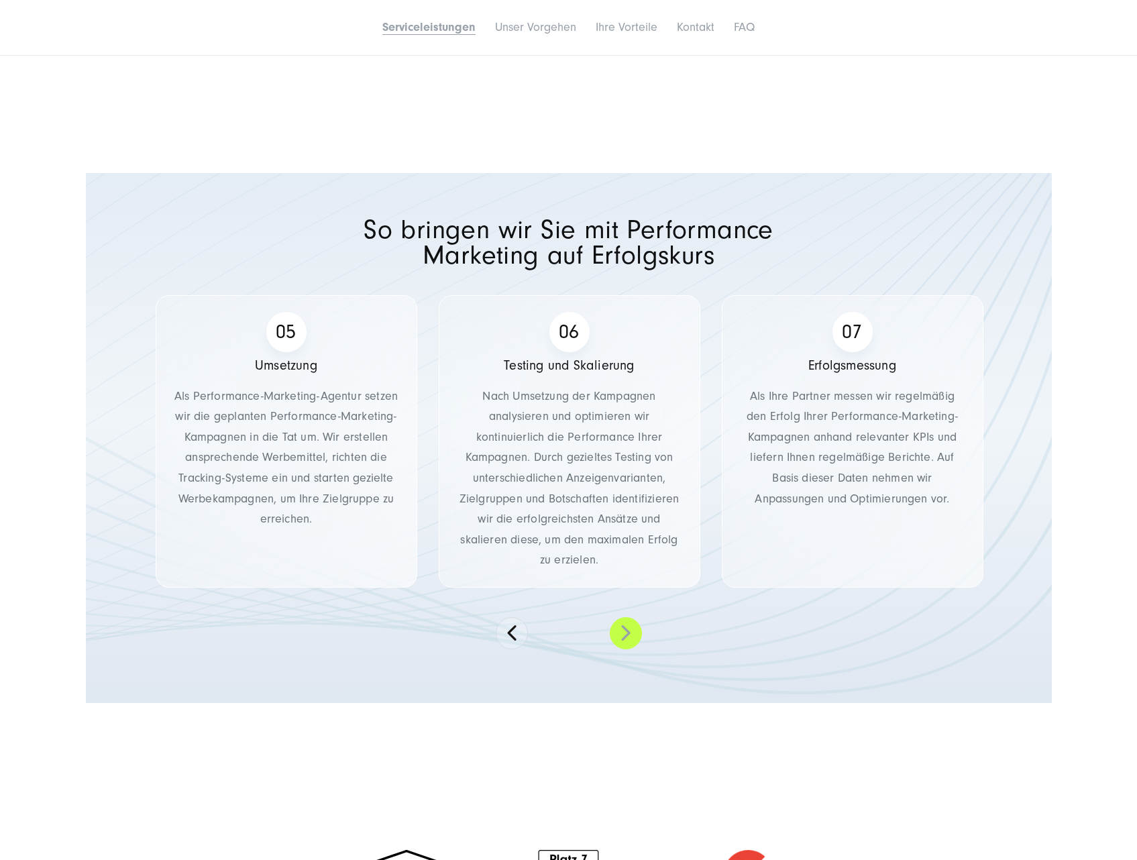
click at [623, 618] on button at bounding box center [626, 633] width 32 height 32
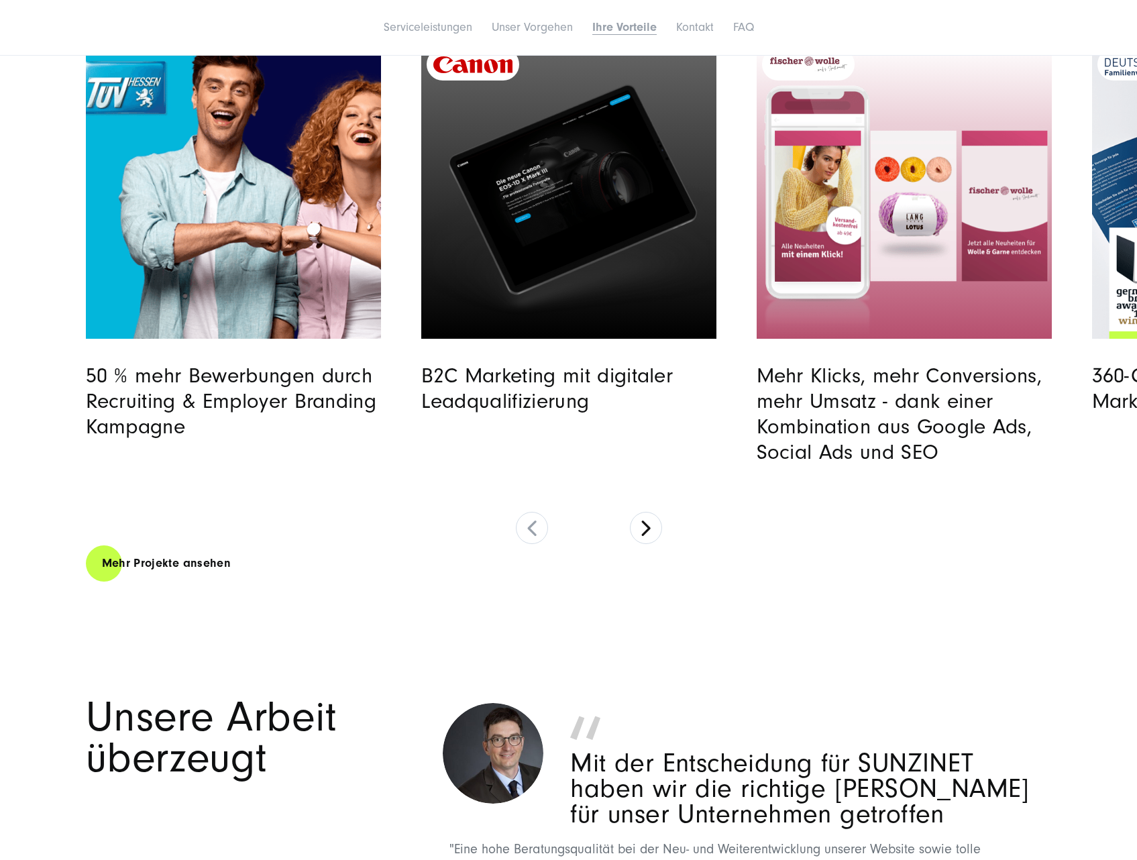
scroll to position [4630, 0]
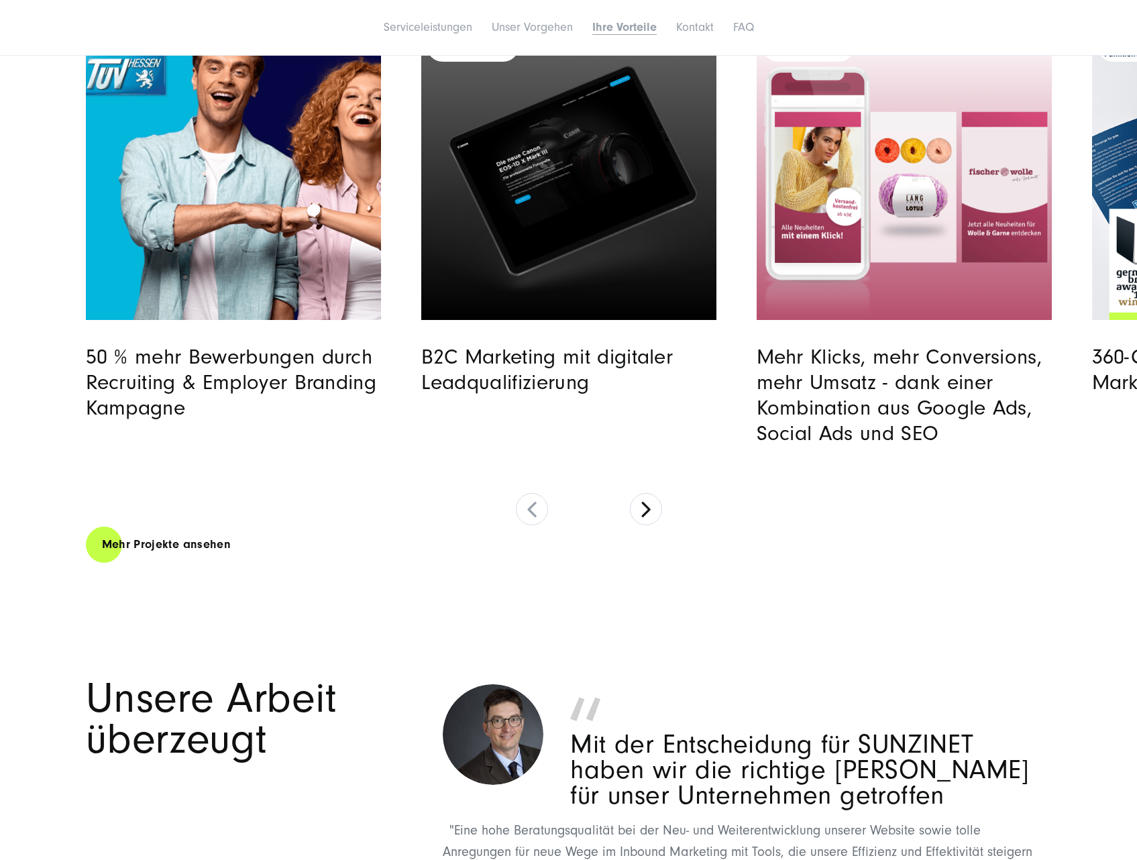
click at [625, 509] on div "50 % mehr Bewerbungen durch Recruiting & Employer Branding Kampagne B2C Marketi…" at bounding box center [589, 275] width 1006 height 501
click at [637, 509] on button at bounding box center [646, 509] width 32 height 32
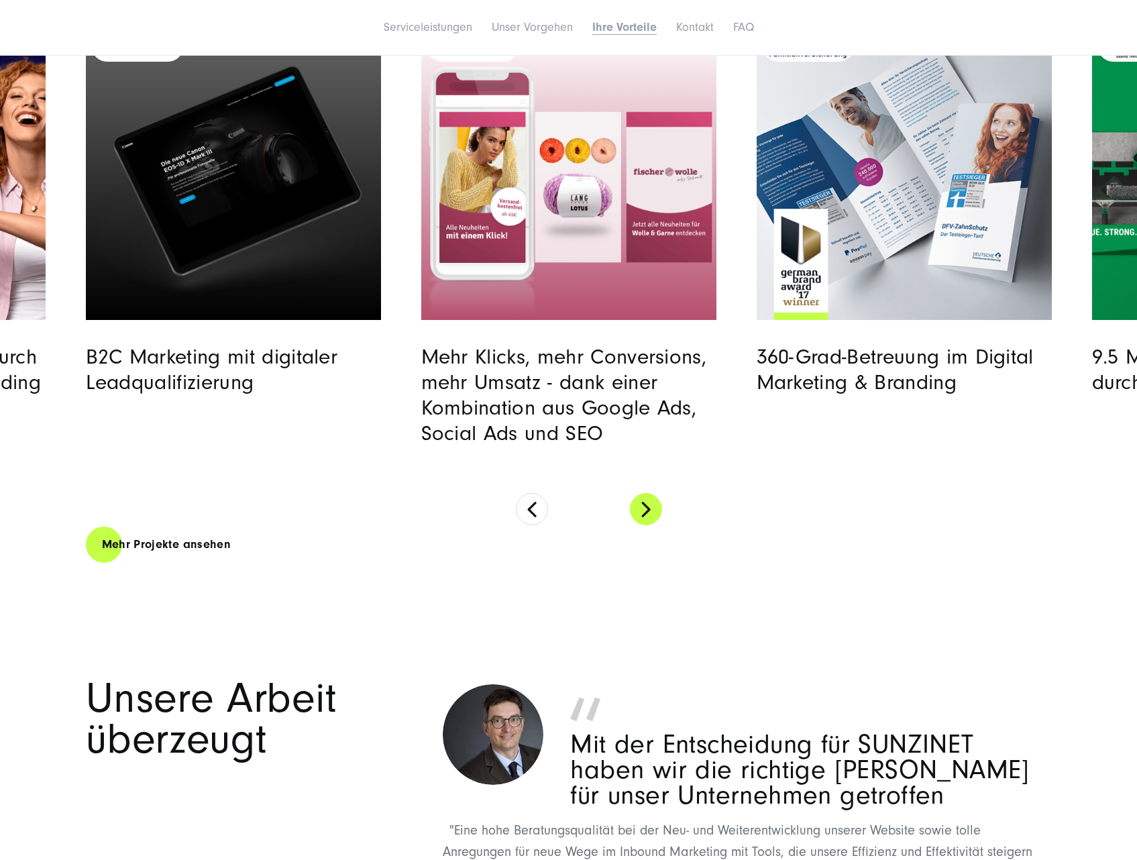
click at [637, 509] on button at bounding box center [646, 509] width 32 height 32
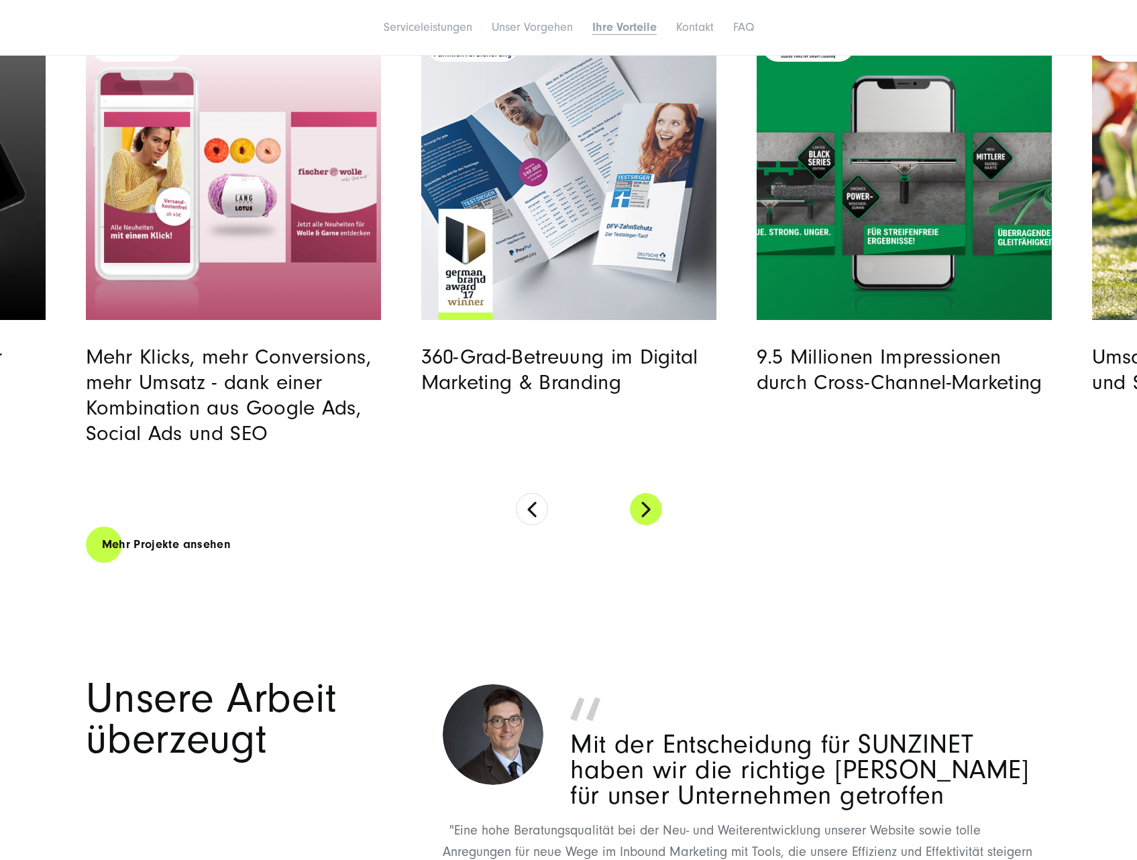
click at [637, 509] on button at bounding box center [646, 509] width 32 height 32
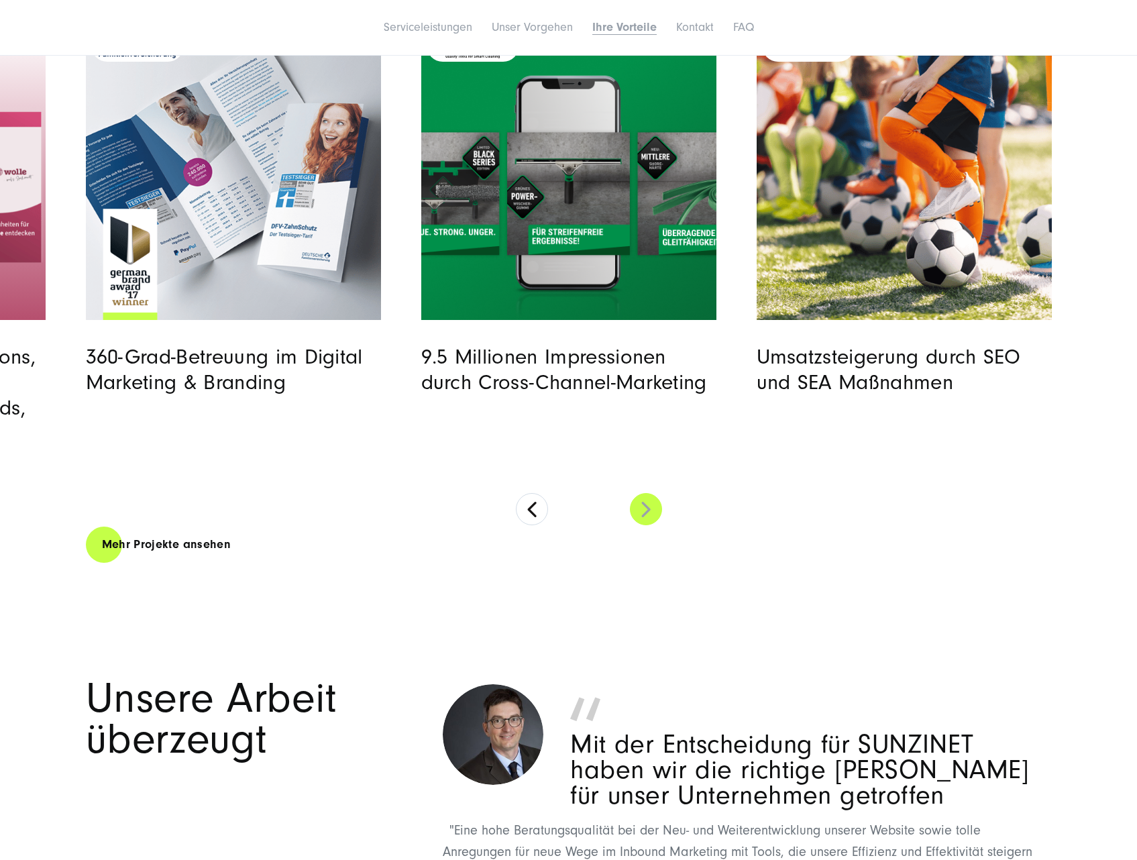
click at [637, 509] on button at bounding box center [646, 509] width 32 height 32
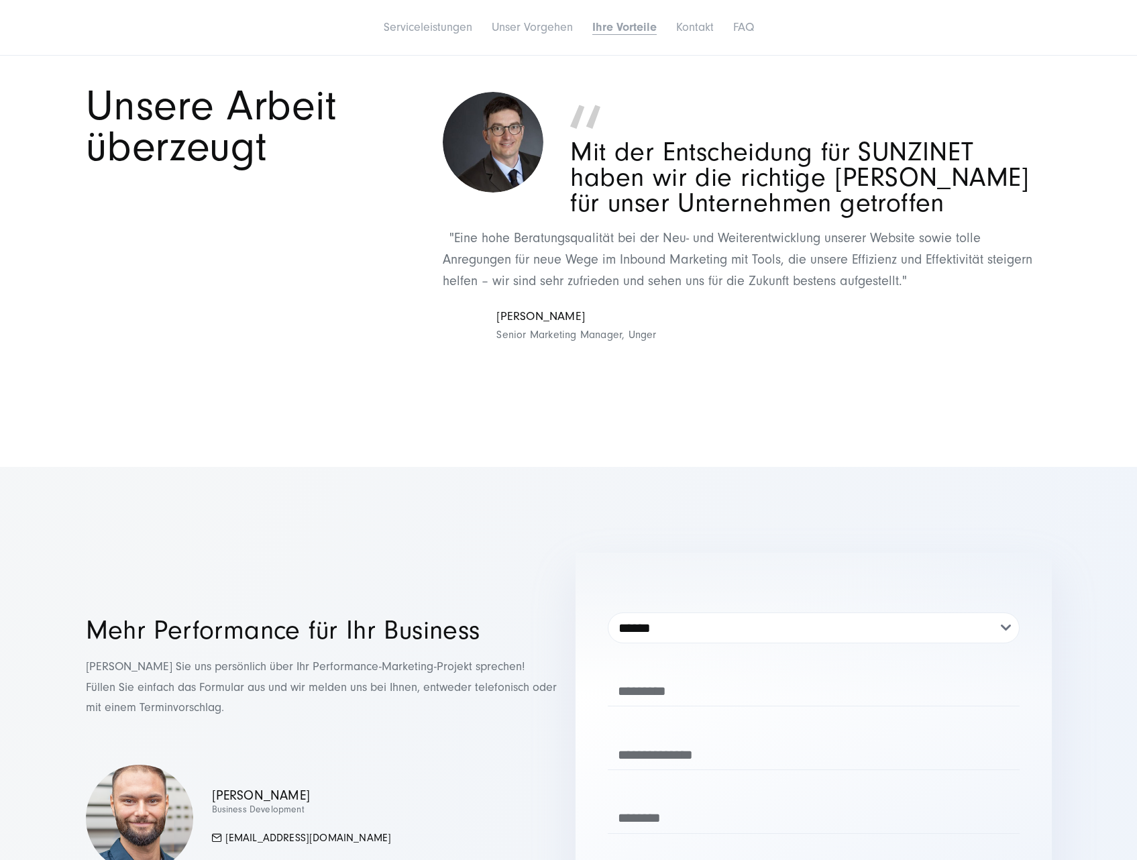
scroll to position [5233, 0]
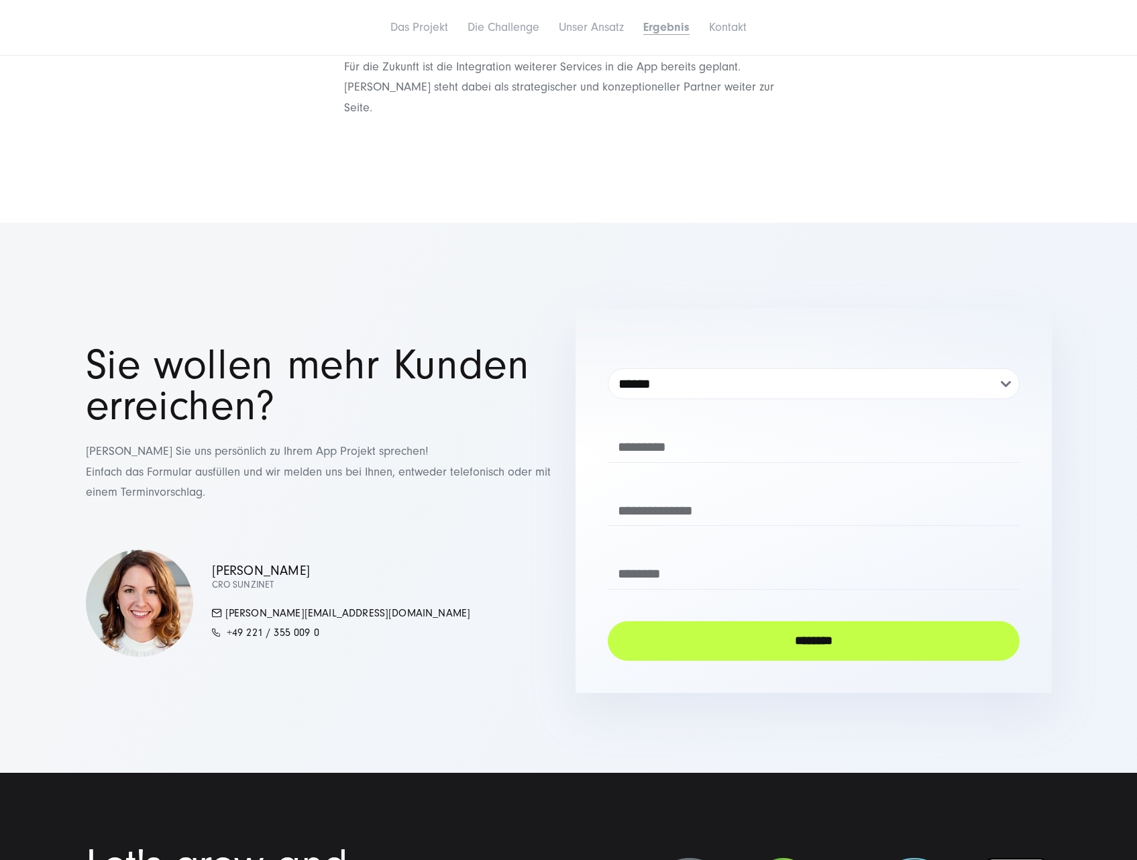
scroll to position [3019, 0]
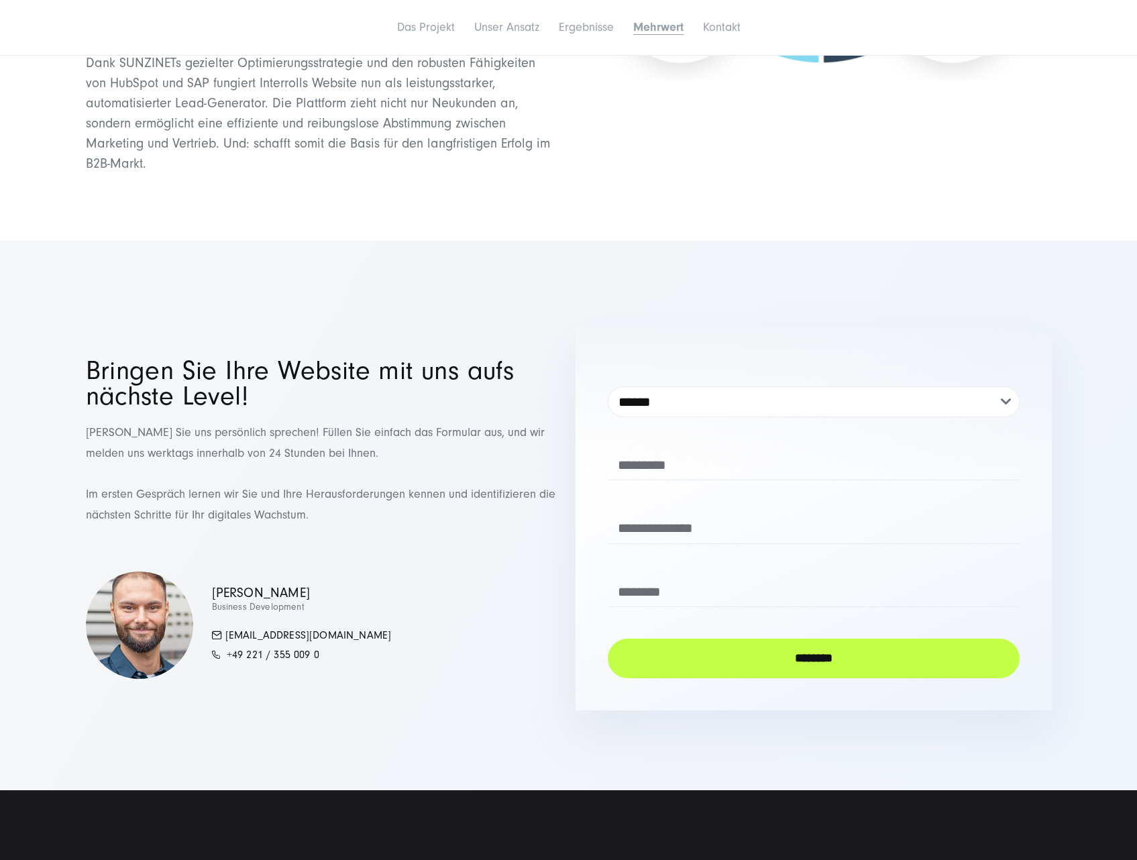
scroll to position [4697, 0]
